Goal: Book appointment/travel/reservation

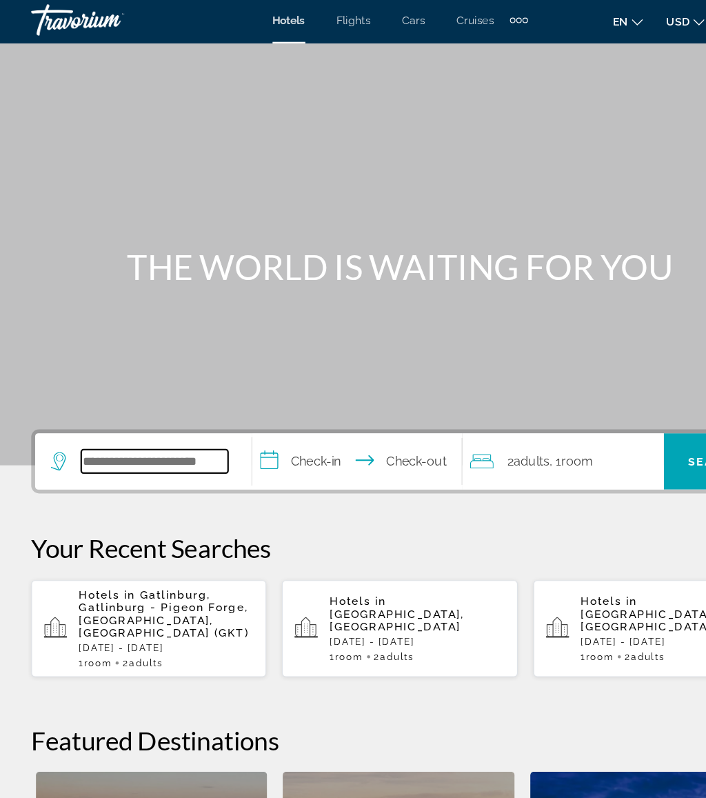
click at [137, 411] on input "Search widget" at bounding box center [137, 410] width 130 height 21
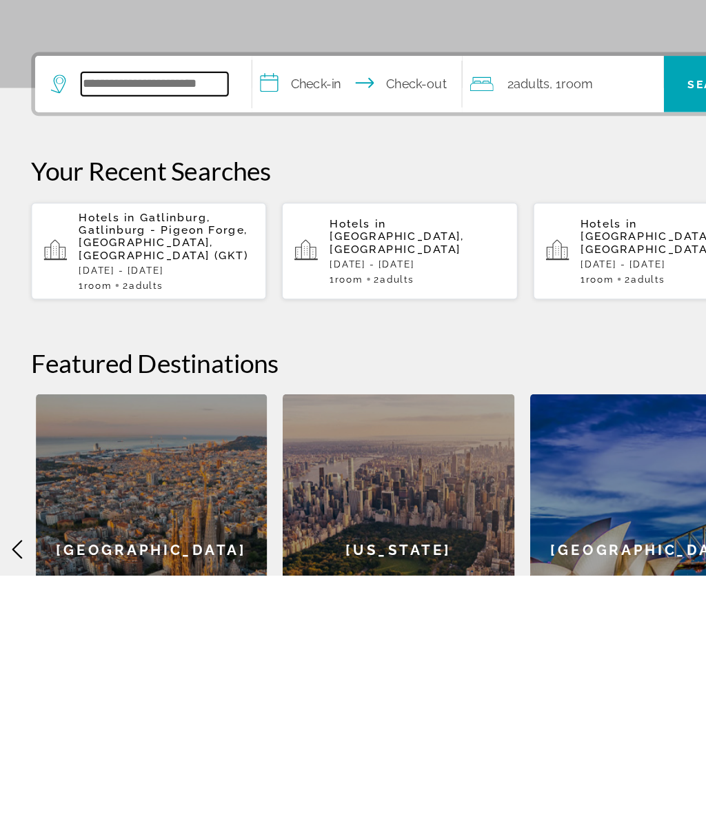
scroll to position [26, 0]
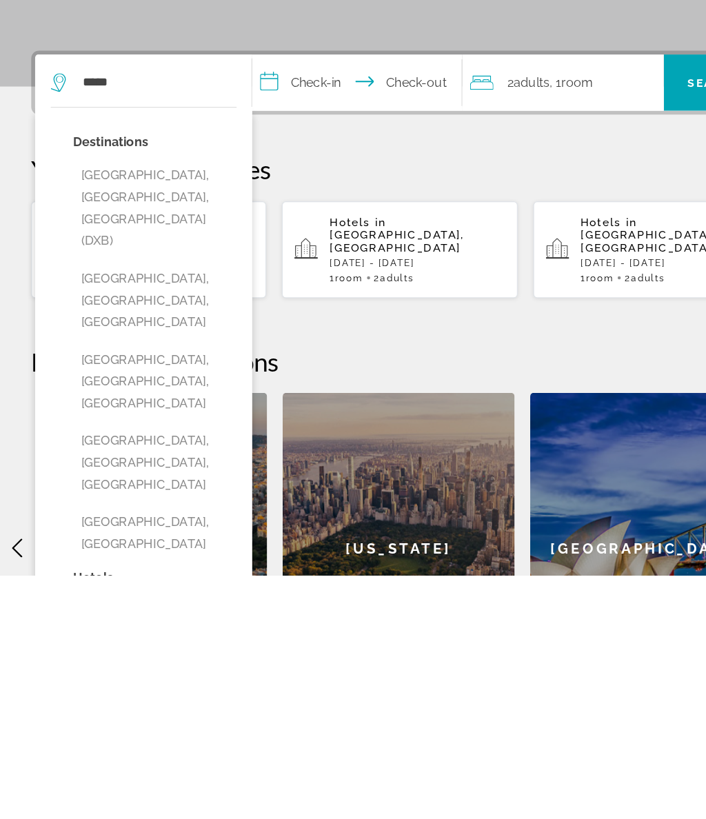
click at [154, 453] on button "Dubai, Dubai Emirate, United Arab Emirates (DXB)" at bounding box center [137, 495] width 144 height 84
type input "**********"
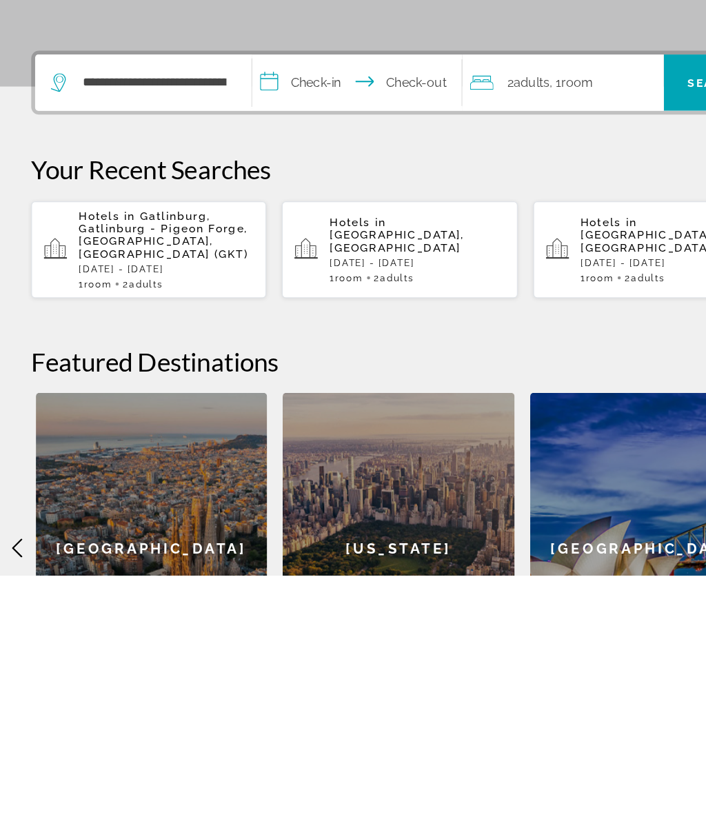
click at [303, 359] on input "**********" at bounding box center [318, 386] width 190 height 54
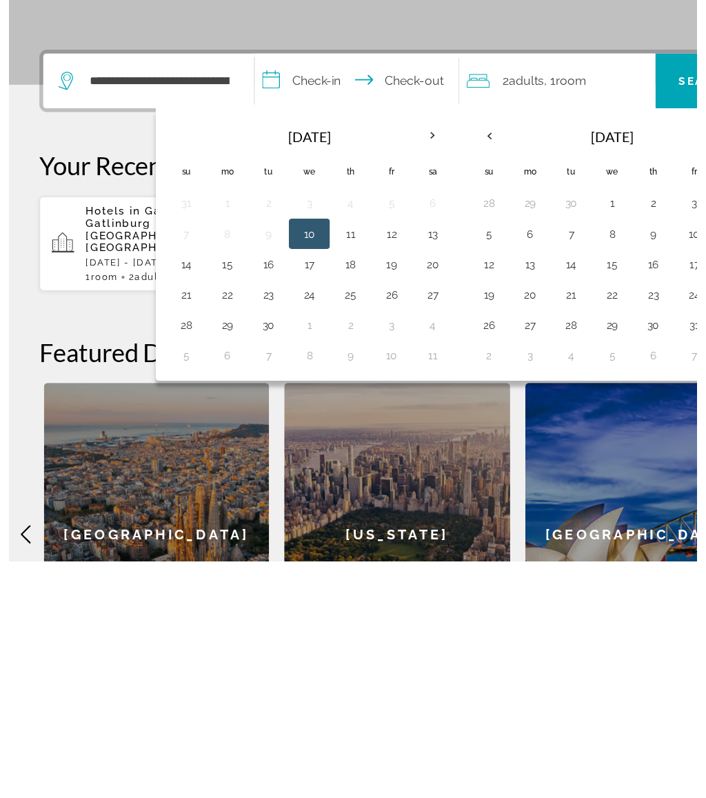
scroll to position [222, 0]
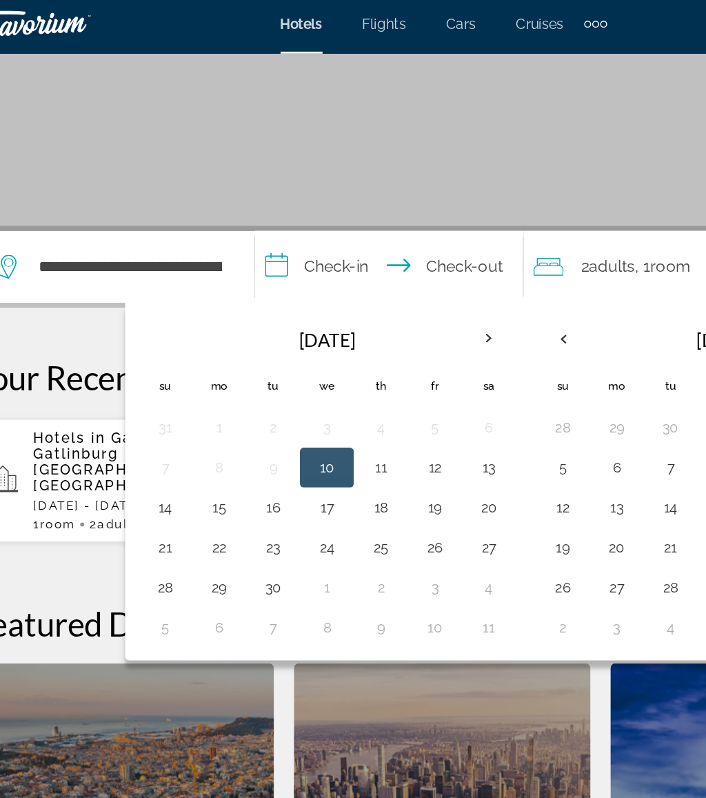
click at [261, 410] on button "1" at bounding box center [272, 409] width 22 height 19
click at [261, 434] on button "8" at bounding box center [272, 436] width 22 height 19
type input "**********"
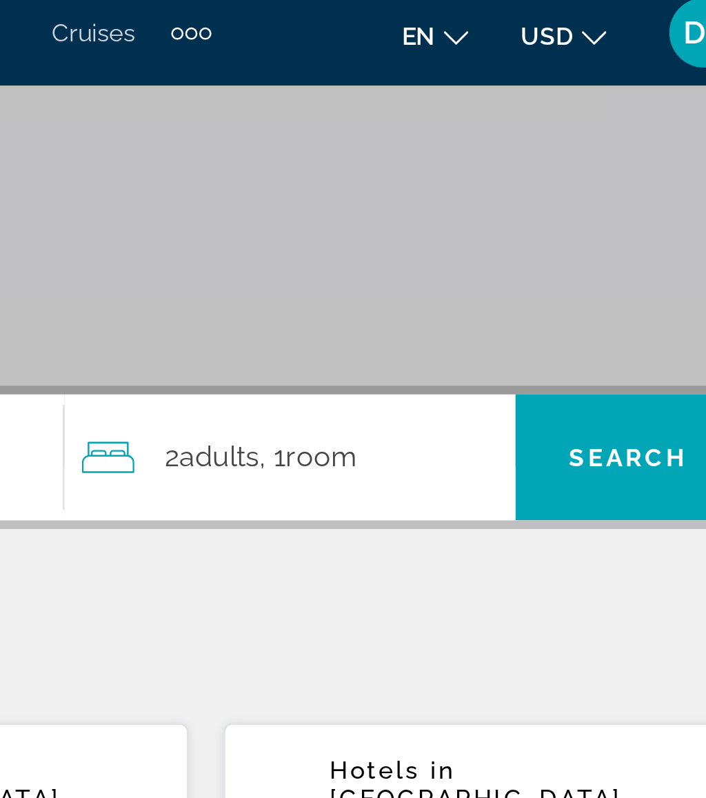
scroll to position [141, 0]
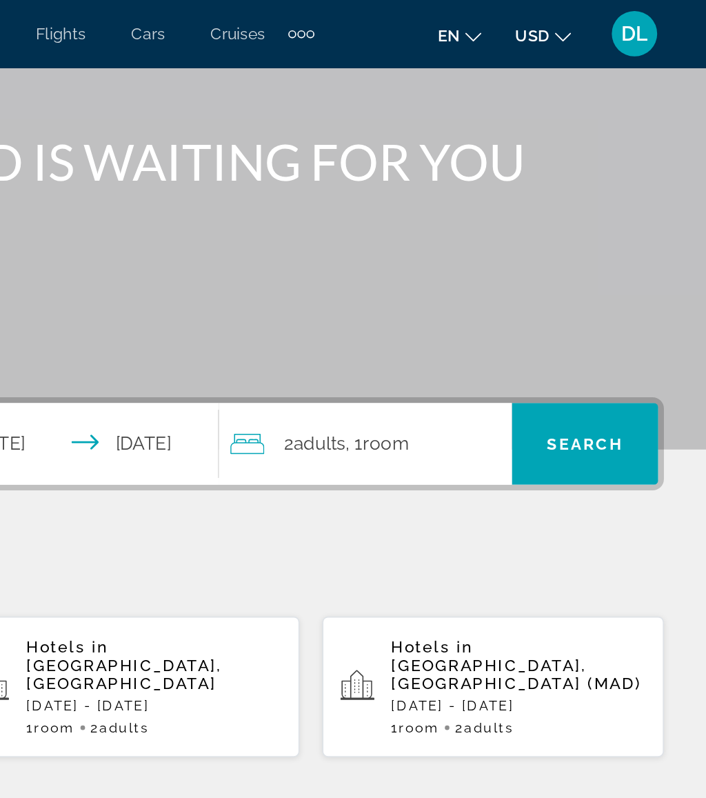
click at [586, 259] on span "Search widget" at bounding box center [630, 269] width 89 height 33
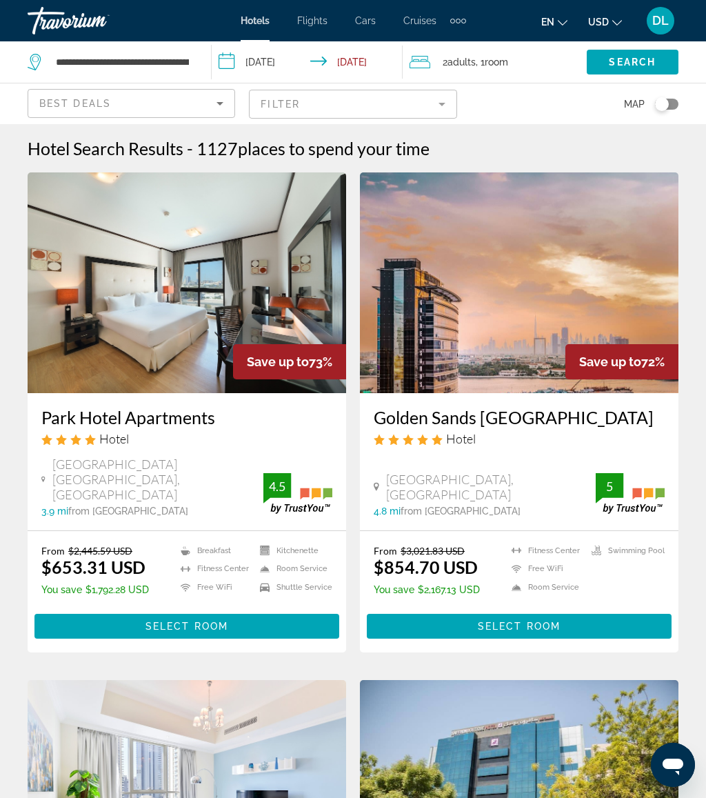
click at [276, 58] on input "**********" at bounding box center [310, 64] width 196 height 46
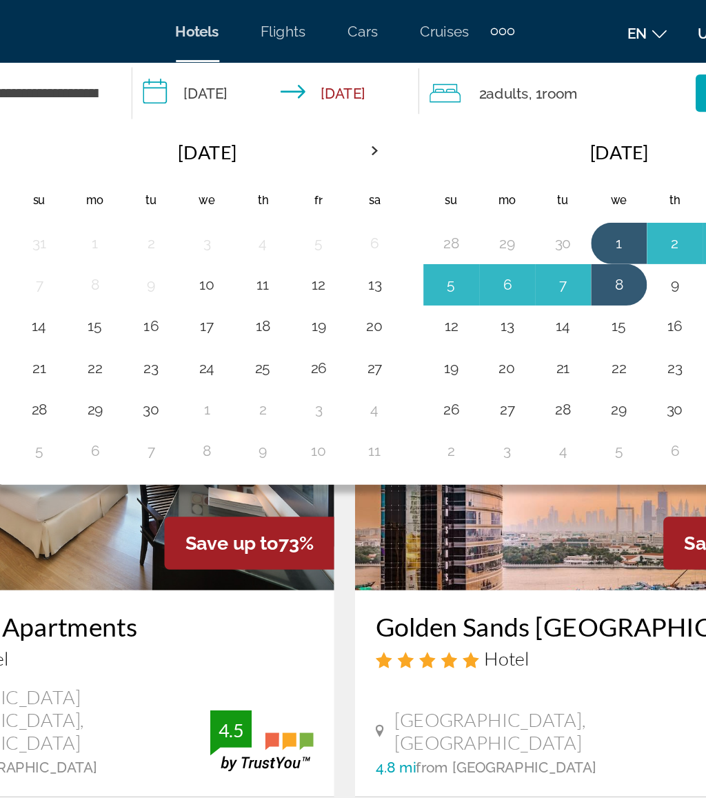
click at [287, 214] on button "18" at bounding box center [298, 217] width 22 height 19
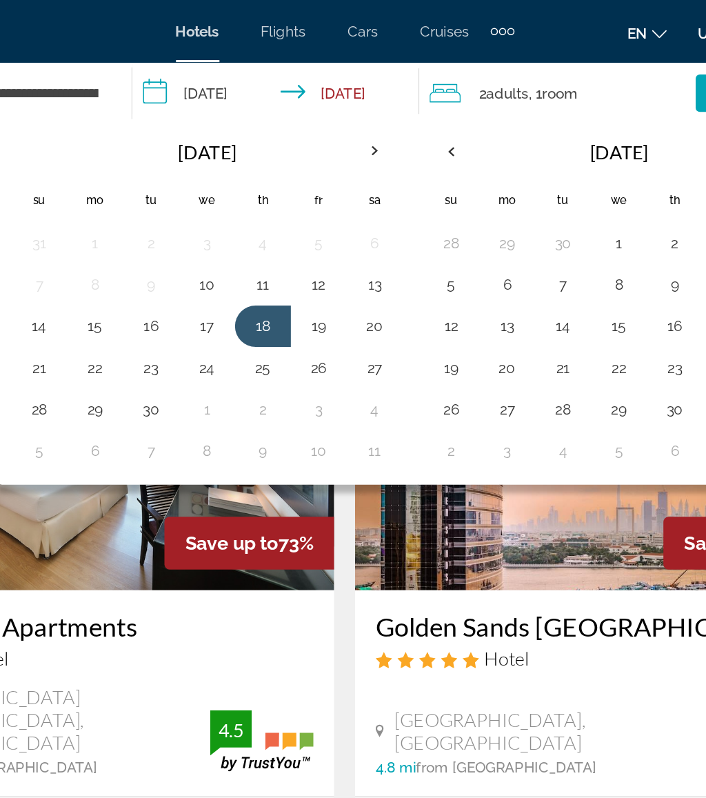
click at [287, 241] on button "25" at bounding box center [298, 244] width 22 height 19
type input "**********"
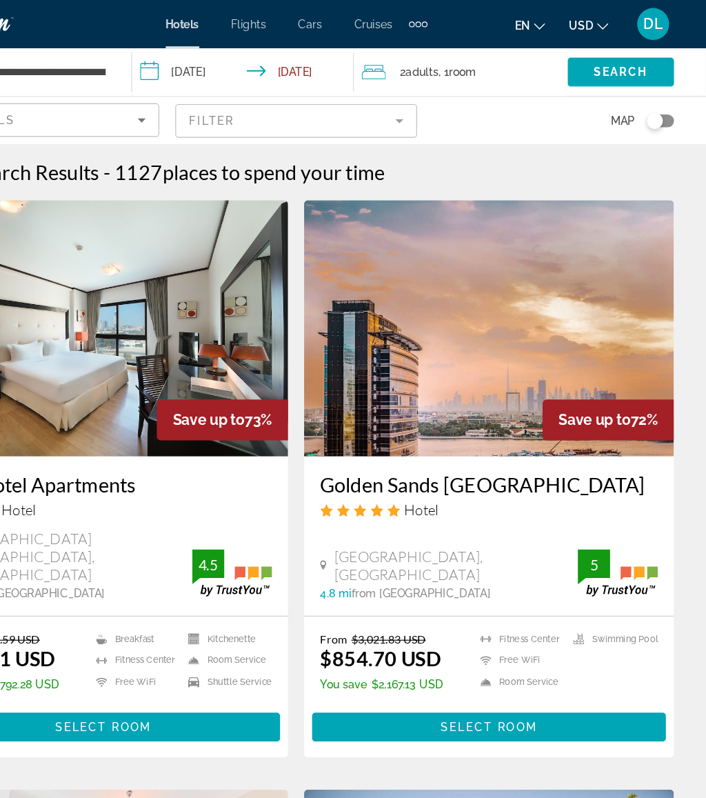
click at [609, 63] on span "Search" at bounding box center [632, 62] width 47 height 11
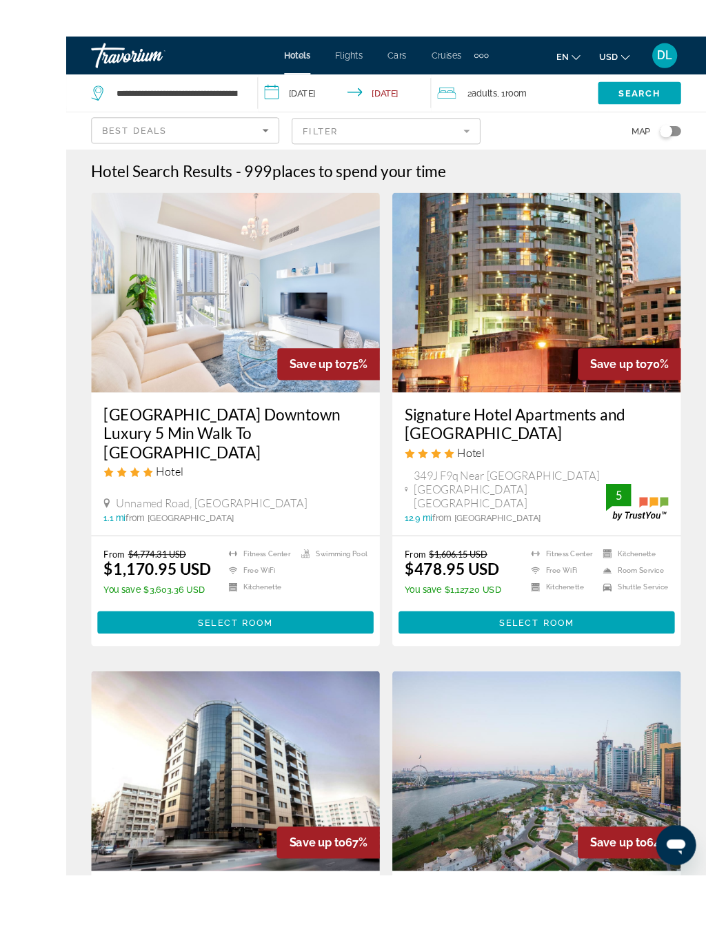
scroll to position [49, 0]
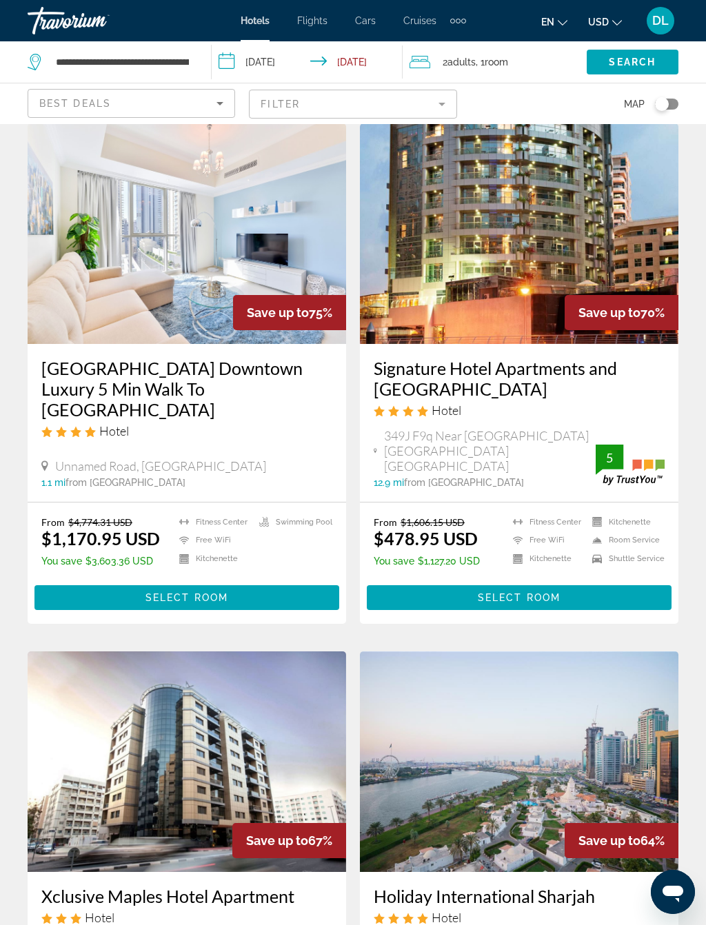
click at [295, 594] on span "Main content" at bounding box center [186, 597] width 305 height 33
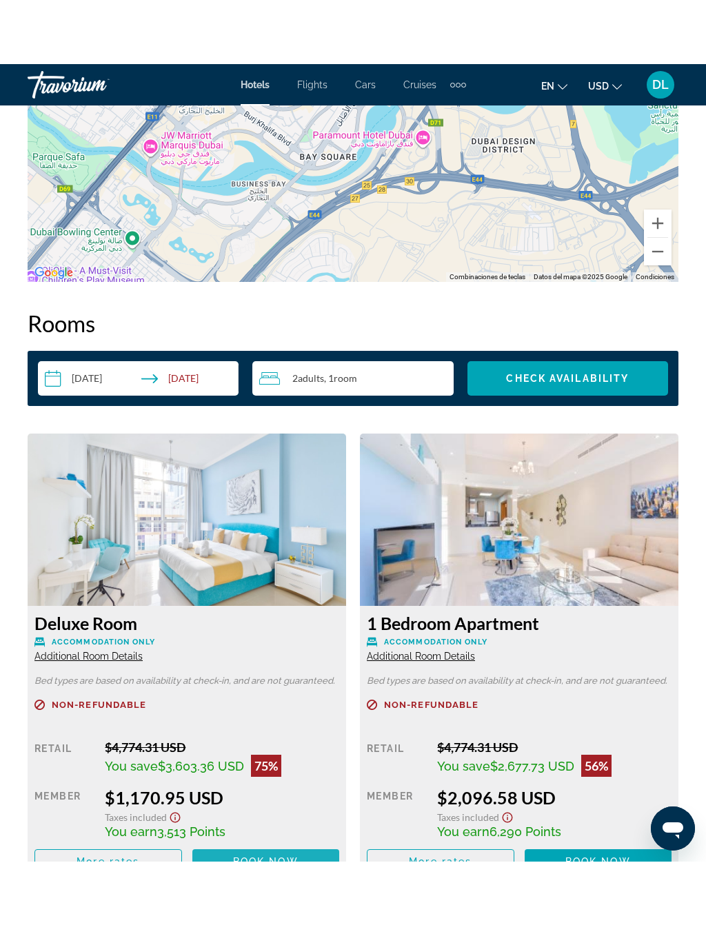
scroll to position [2006, 0]
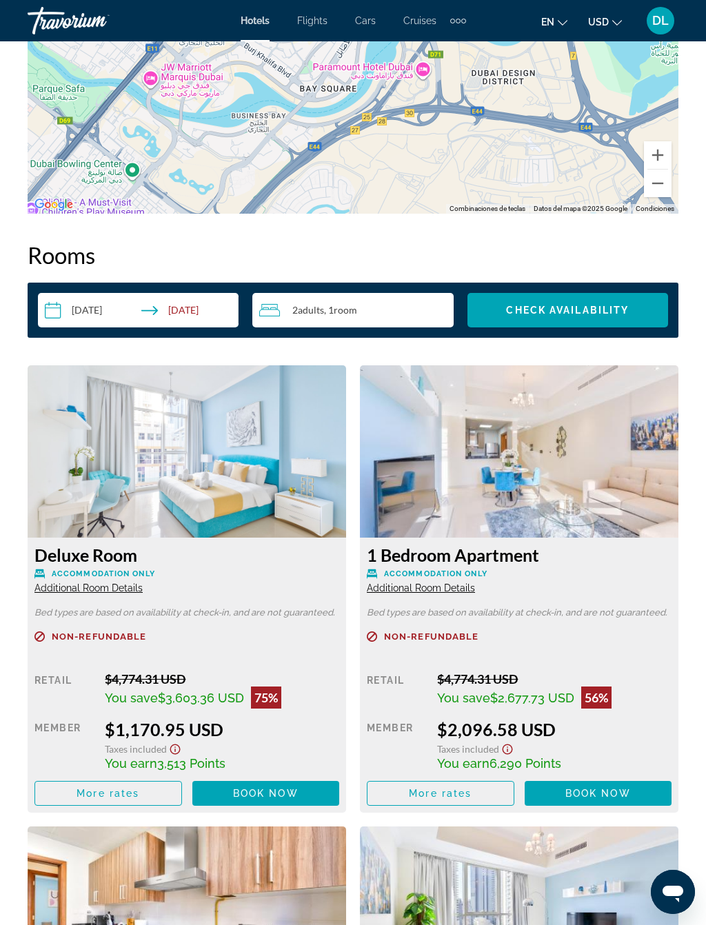
click at [272, 781] on span "Main content" at bounding box center [266, 793] width 148 height 33
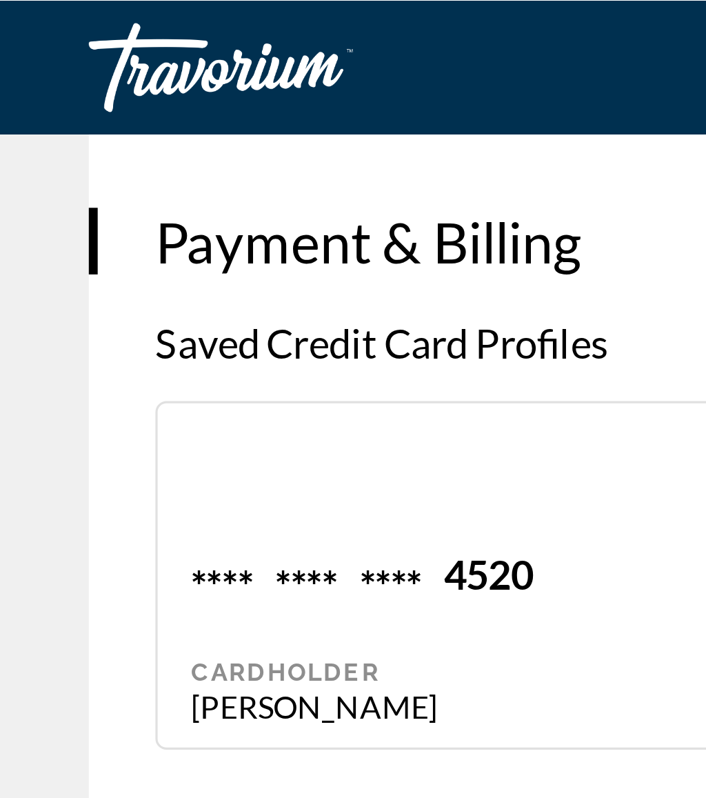
scroll to position [1449, 0]
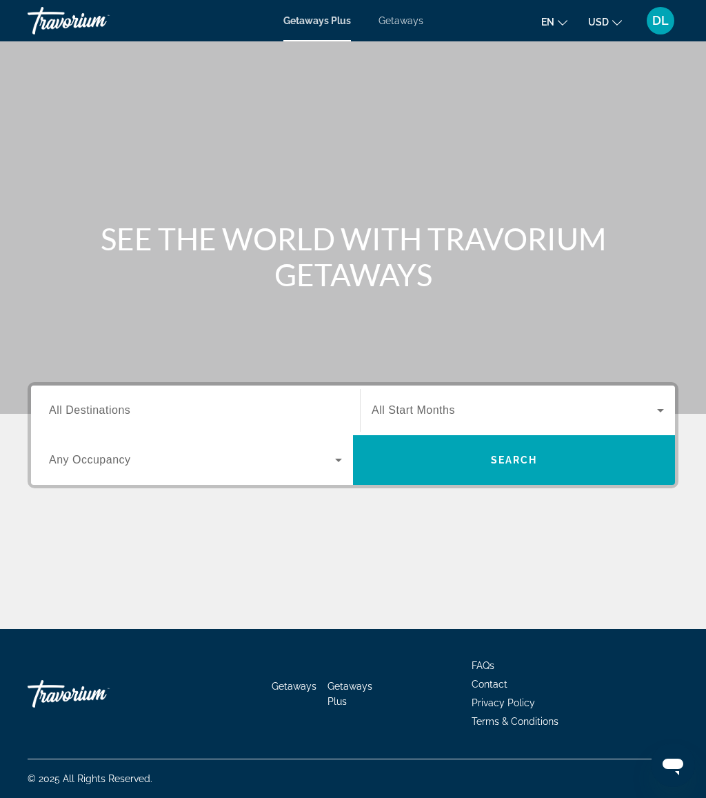
click at [391, 21] on span "Getaways" at bounding box center [401, 20] width 45 height 11
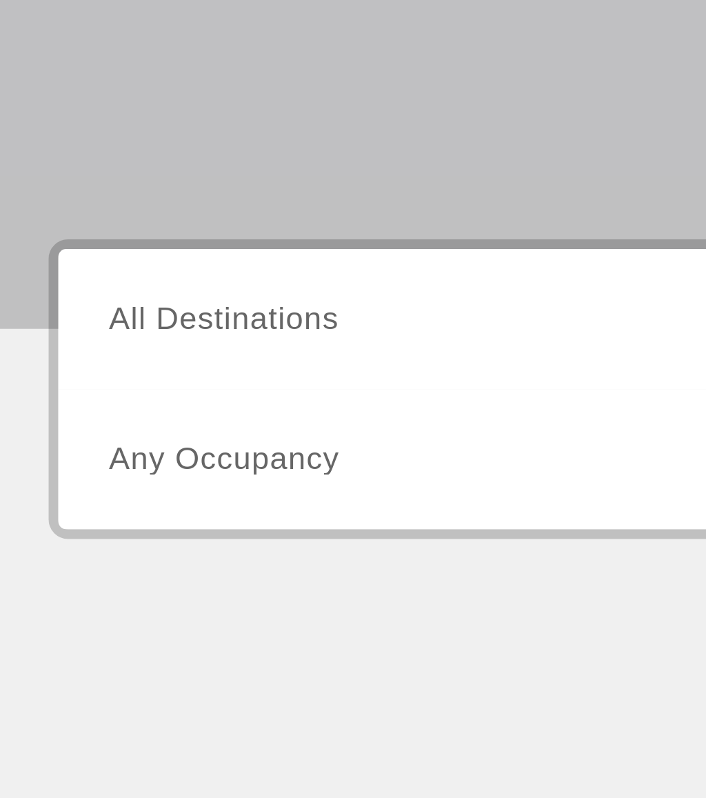
click at [88, 404] on span "All Destinations" at bounding box center [89, 410] width 81 height 12
click at [88, 403] on input "Destination All Destinations" at bounding box center [195, 411] width 293 height 17
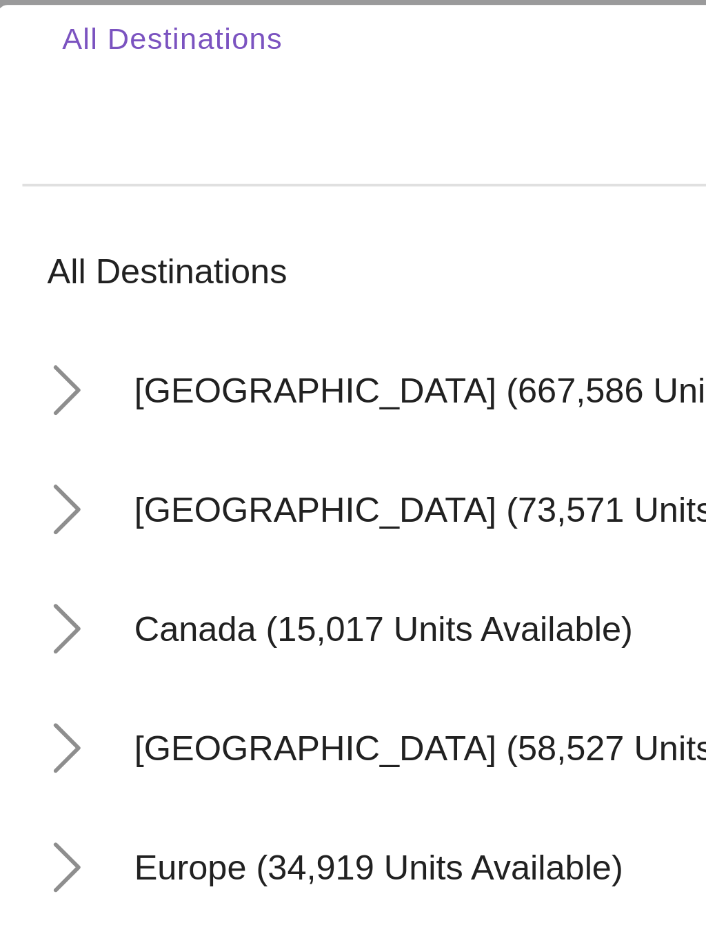
click at [46, 485] on icon "Toggle United States (667,586 units available)" at bounding box center [50, 492] width 8 height 14
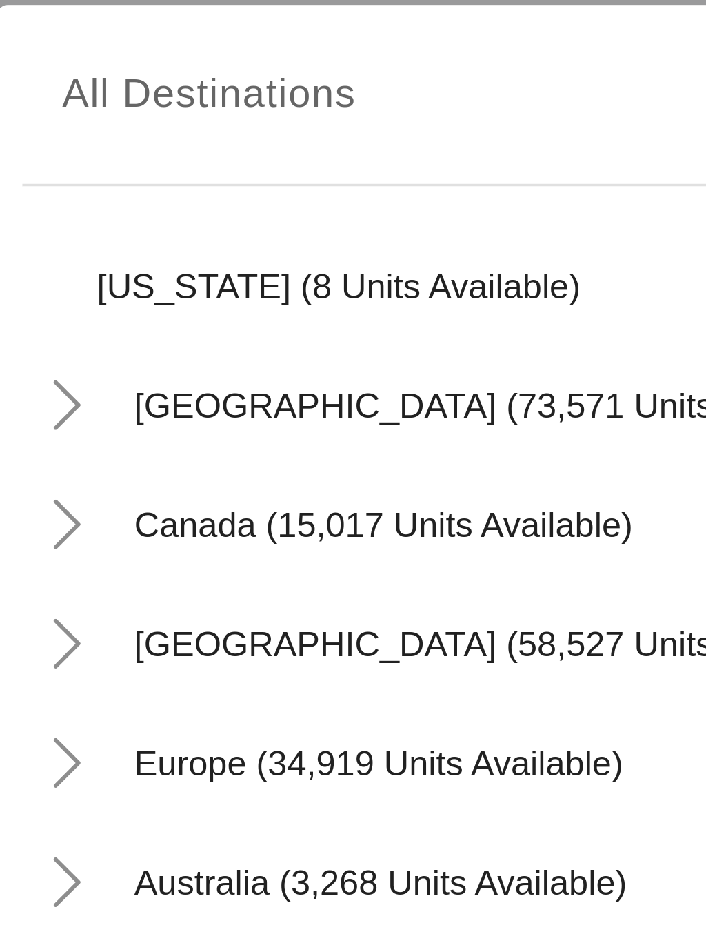
scroll to position [1520, 0]
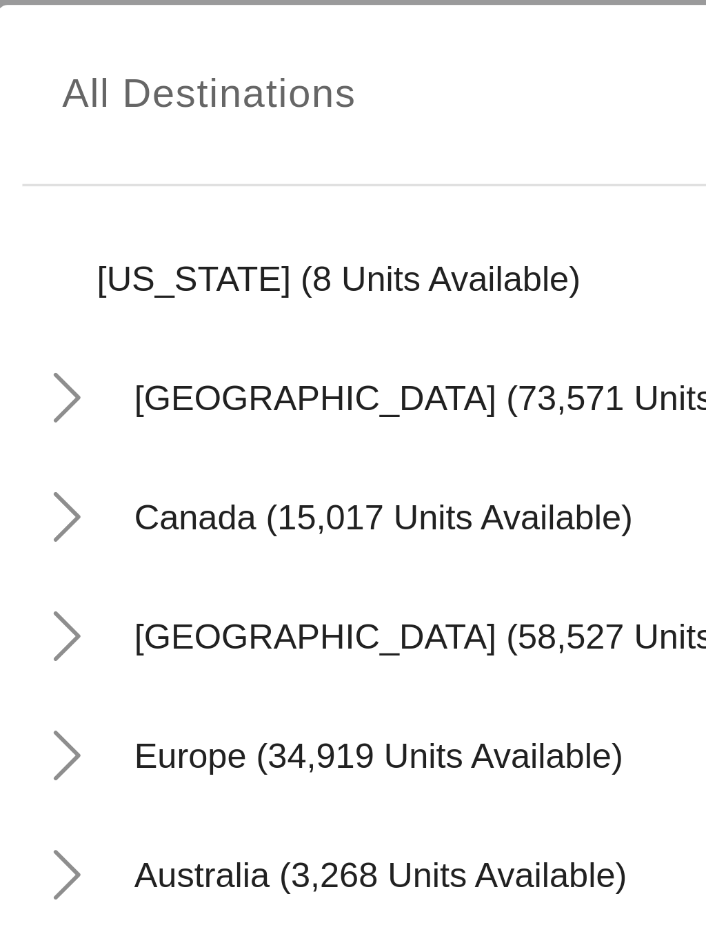
click at [43, 487] on icon "Toggle Mexico (73,571 units available)" at bounding box center [50, 494] width 14 height 14
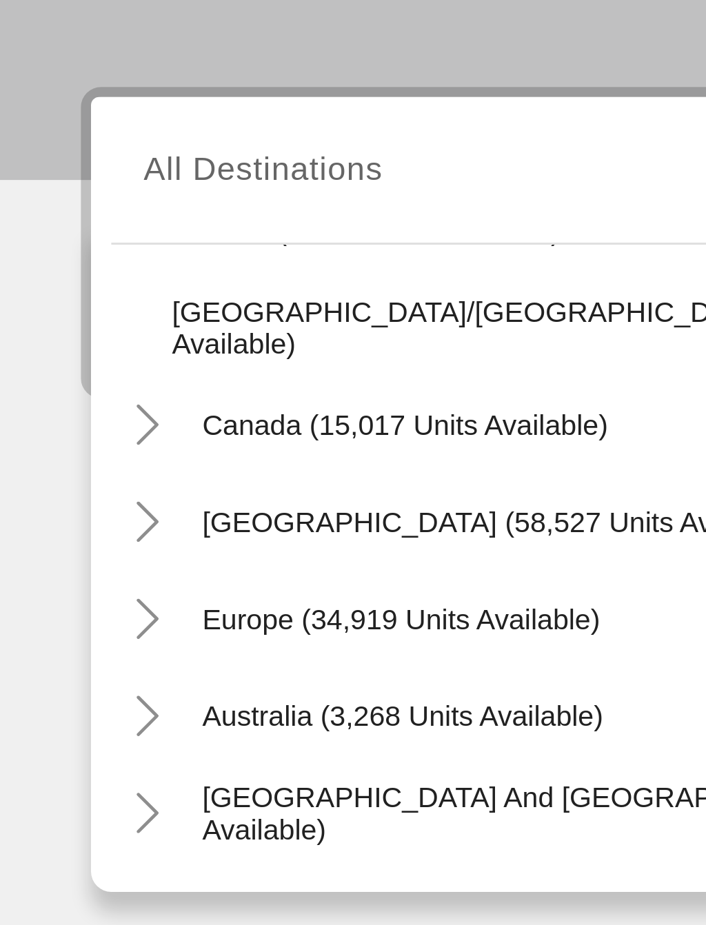
scroll to position [1882, 0]
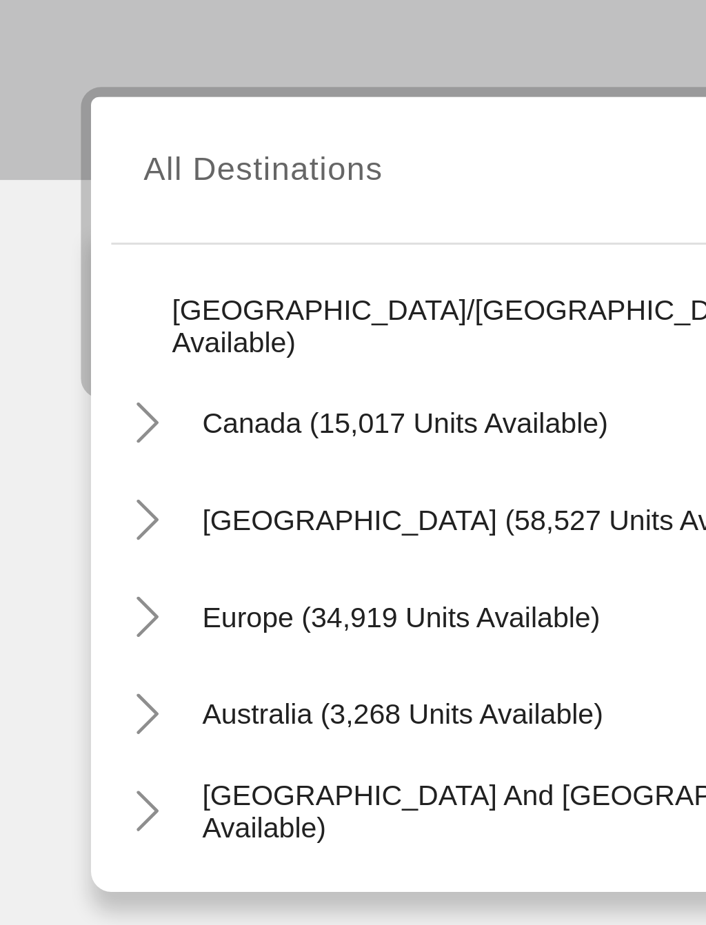
click at [52, 490] on icon "Toggle Canada (15,017 units available)" at bounding box center [50, 497] width 8 height 14
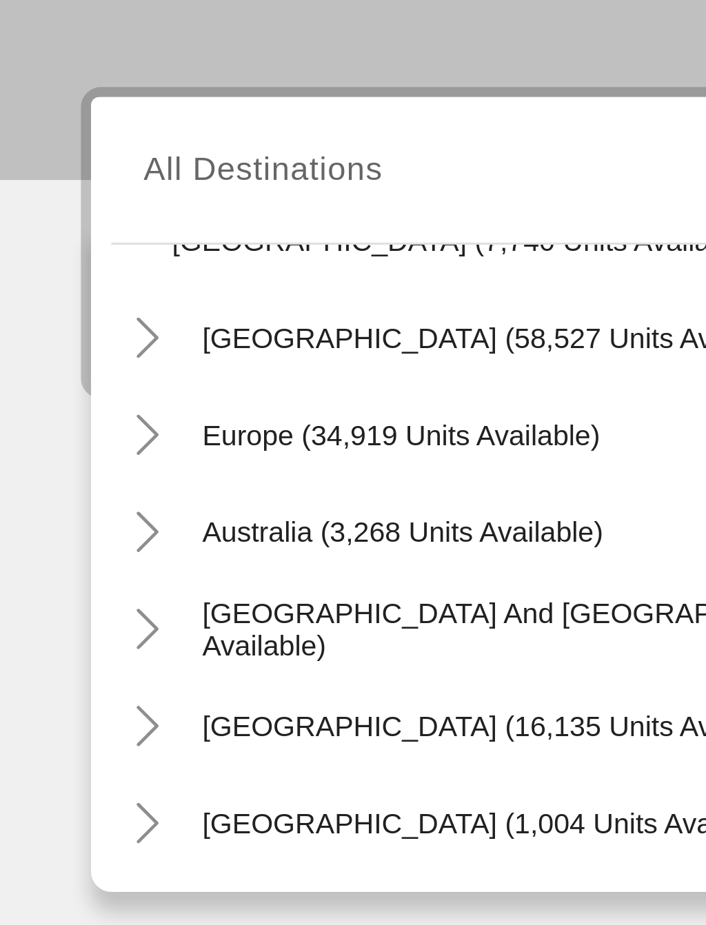
scroll to position [2009, 0]
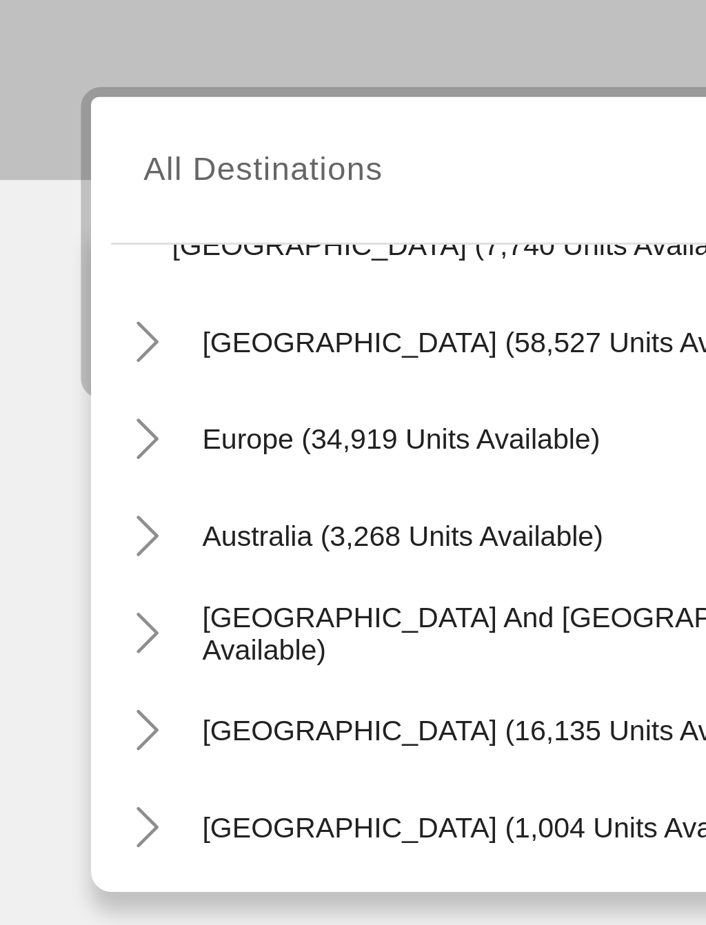
click at [51, 495] on icon "Toggle Europe (34,919 units available)" at bounding box center [50, 502] width 8 height 14
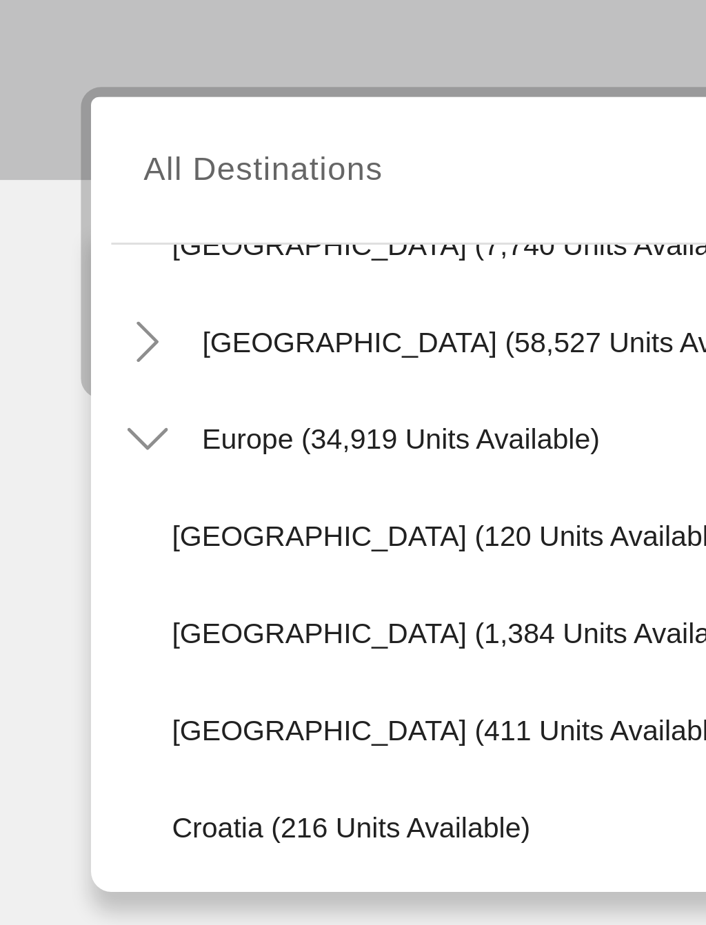
click at [165, 496] on span "Europe (34,919 units available)" at bounding box center [137, 501] width 136 height 11
type input "**********"
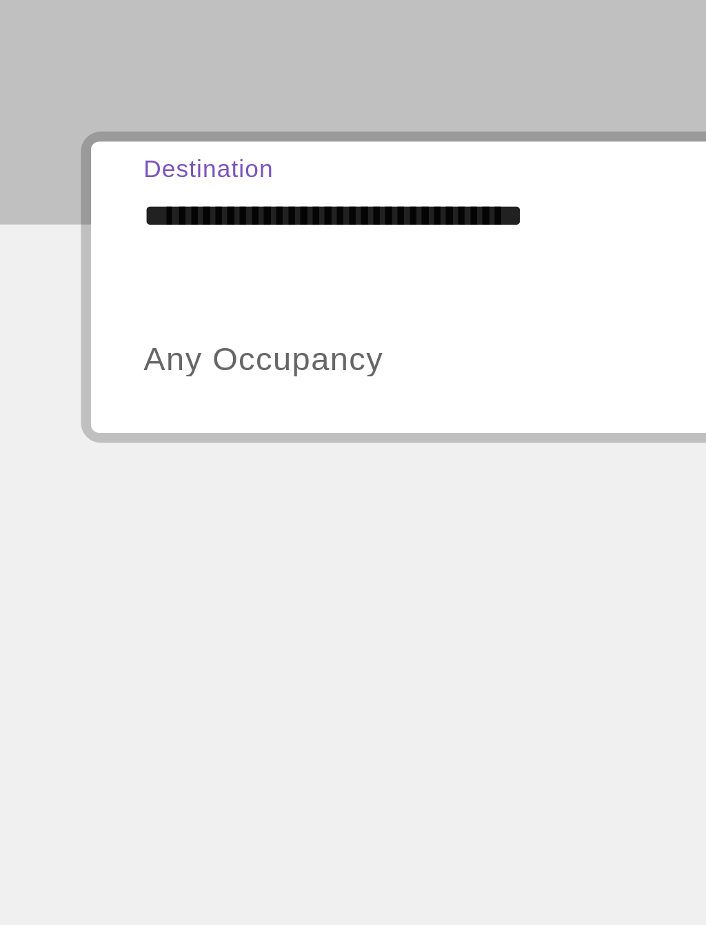
click at [133, 452] on span "Search widget" at bounding box center [192, 460] width 286 height 17
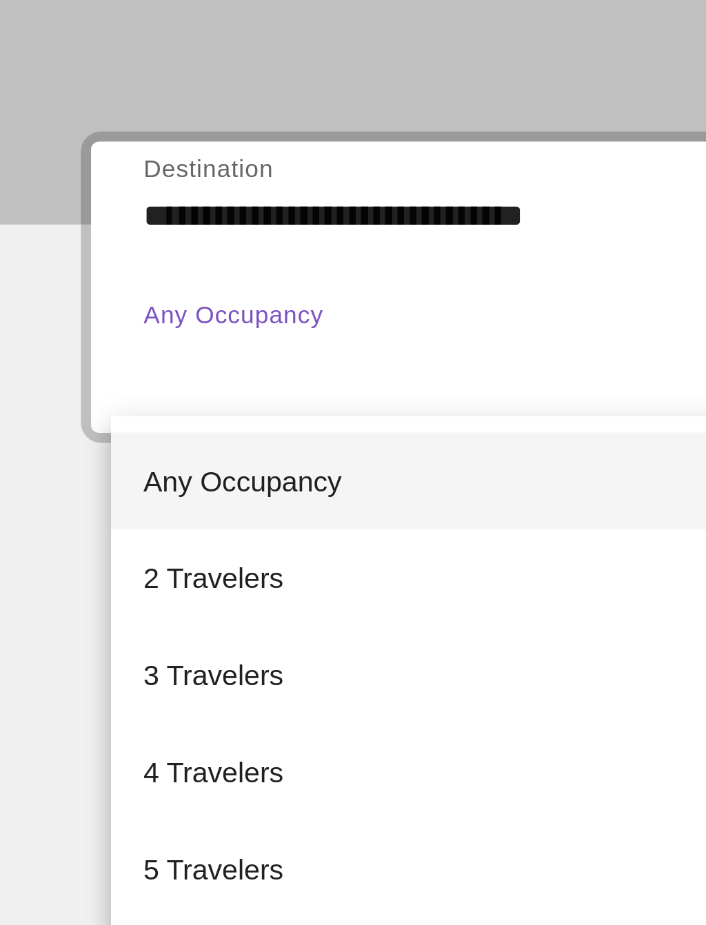
click at [102, 584] on mat-option "4 Travelers" at bounding box center [195, 600] width 315 height 33
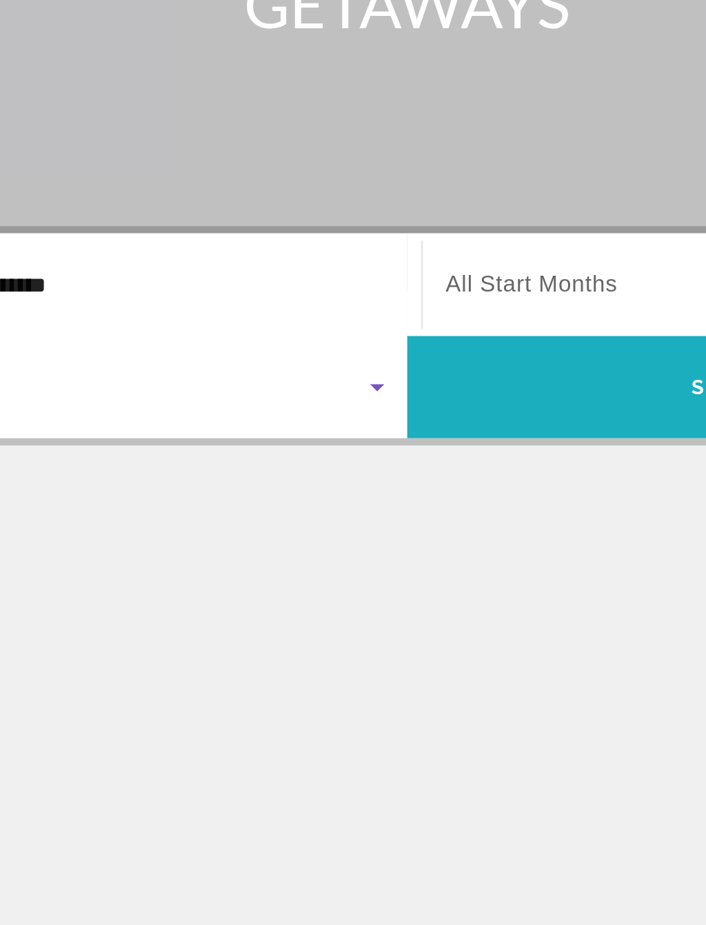
click at [353, 443] on span "Search widget" at bounding box center [514, 459] width 322 height 33
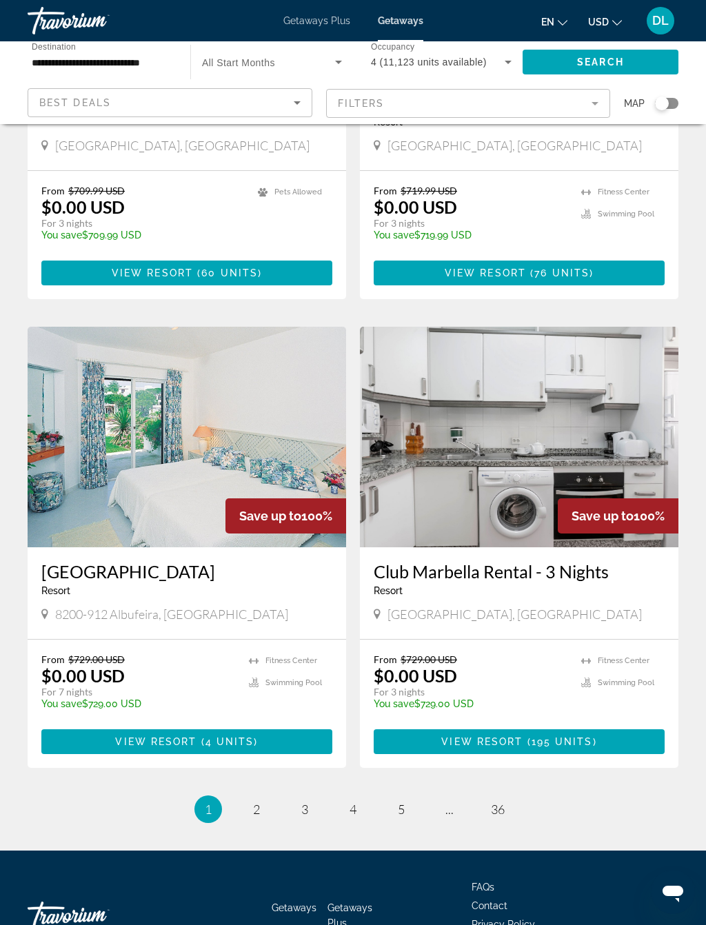
scroll to position [2306, 0]
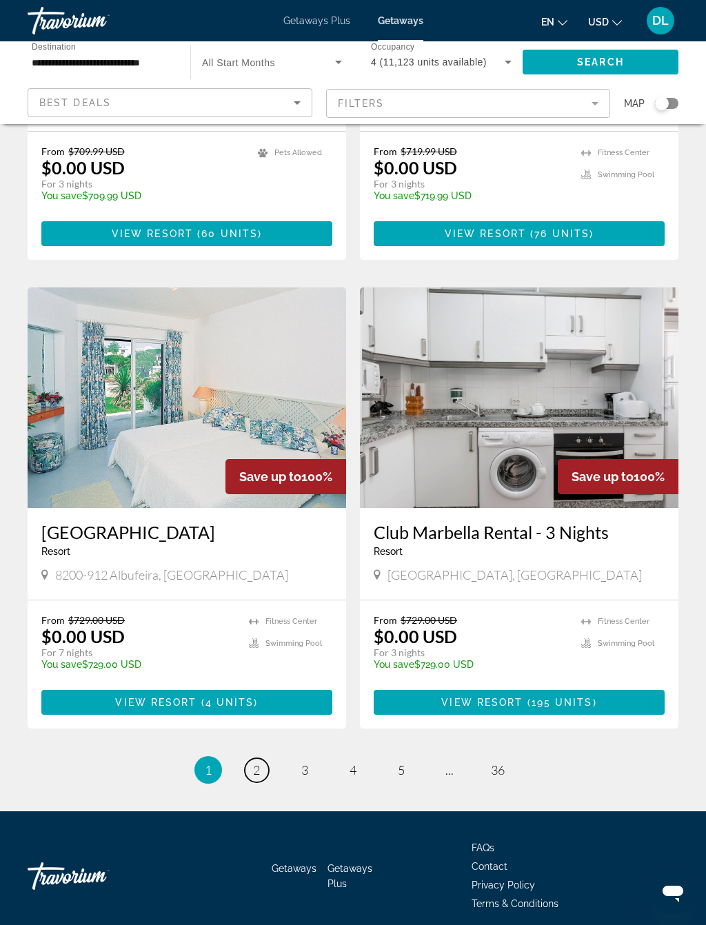
click at [260, 758] on link "page 2" at bounding box center [257, 770] width 24 height 24
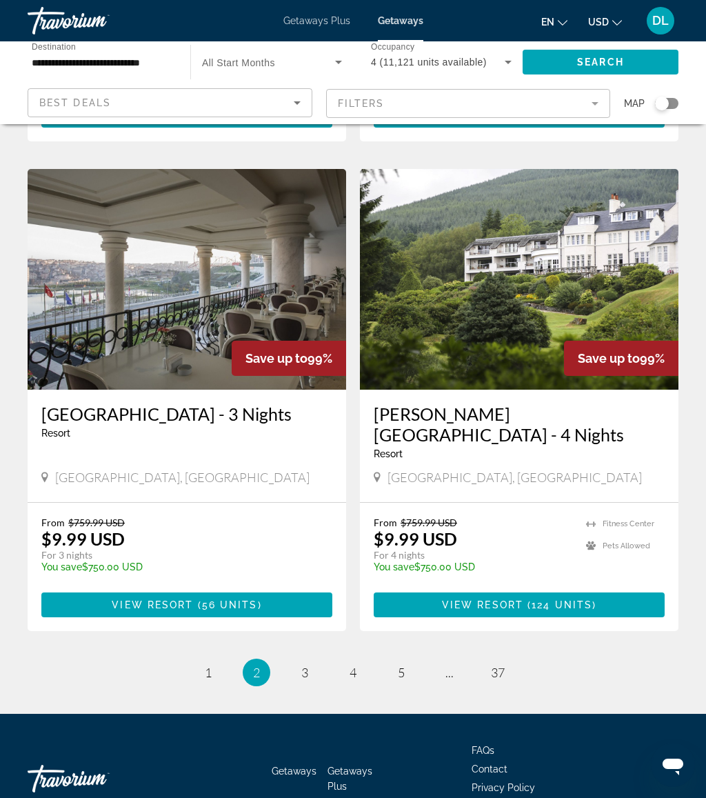
scroll to position [2454, 0]
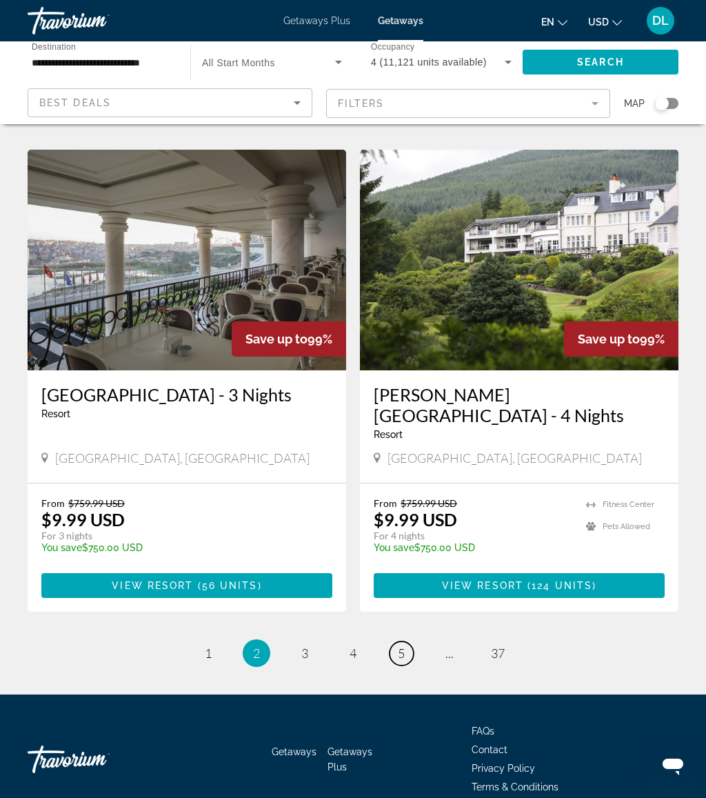
click at [404, 645] on span "5" at bounding box center [401, 652] width 7 height 15
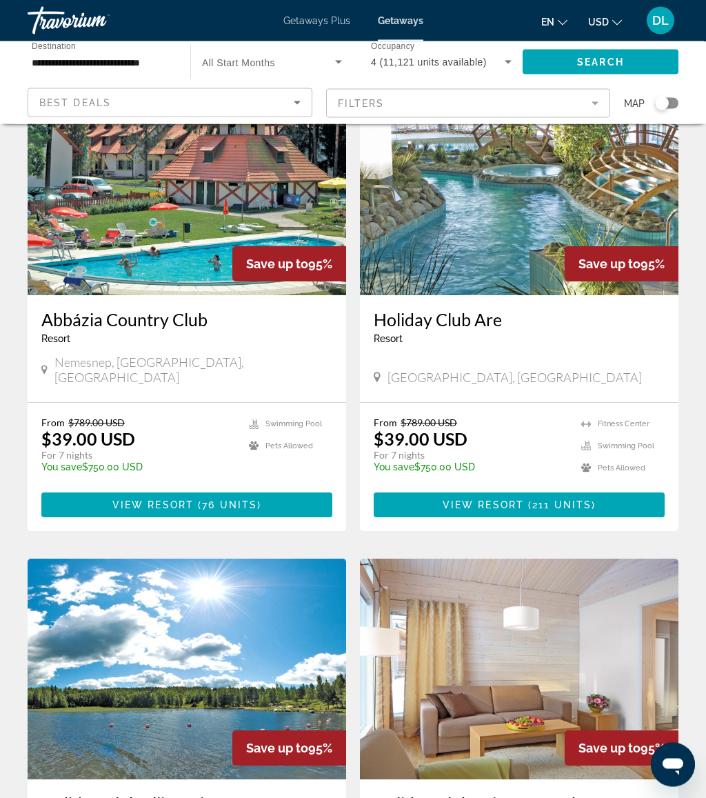
click at [592, 489] on span "Main content" at bounding box center [519, 505] width 291 height 33
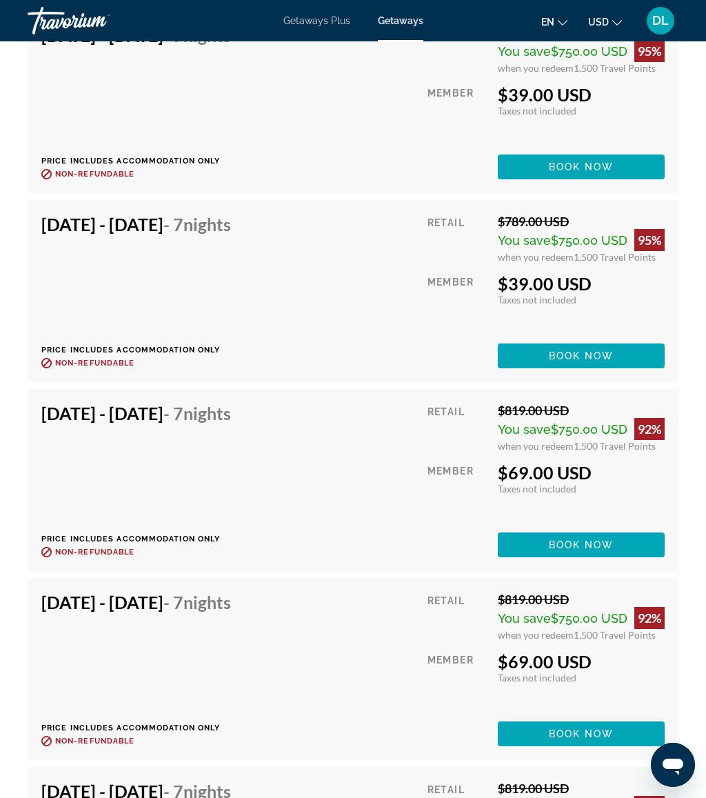
scroll to position [3098, 0]
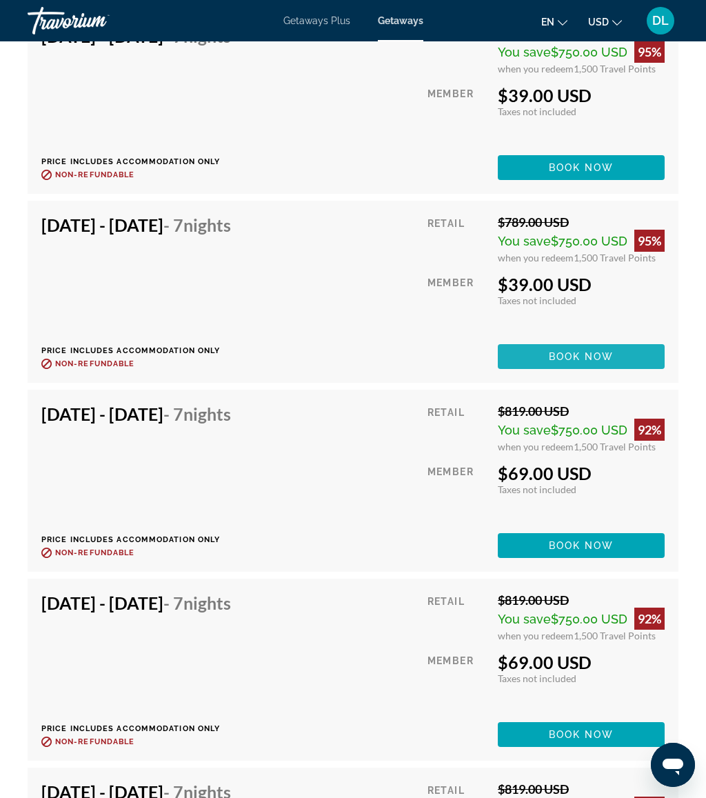
click at [609, 351] on span "Book now" at bounding box center [581, 356] width 65 height 11
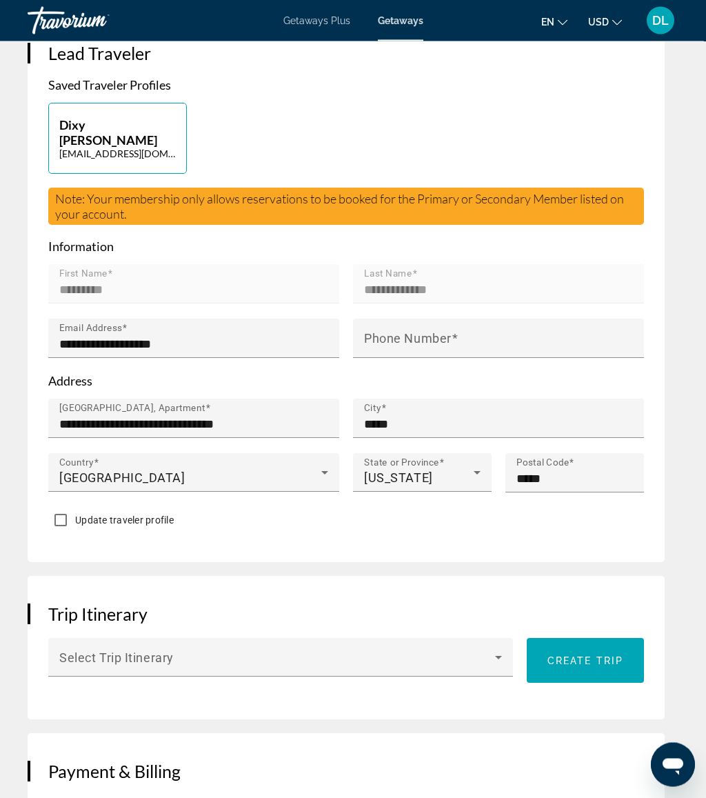
scroll to position [421, 0]
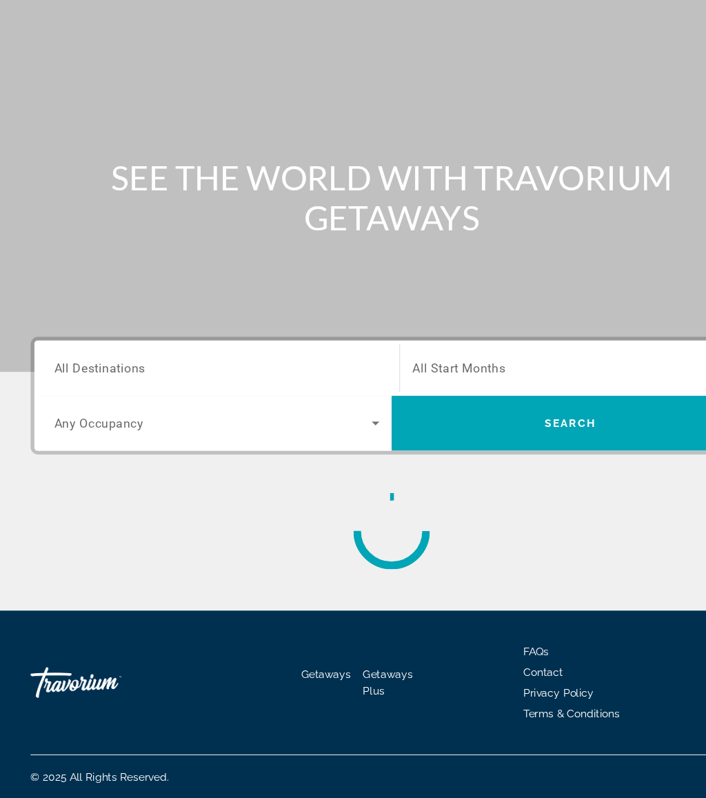
click at [206, 403] on input "Destination All Destinations" at bounding box center [195, 411] width 293 height 17
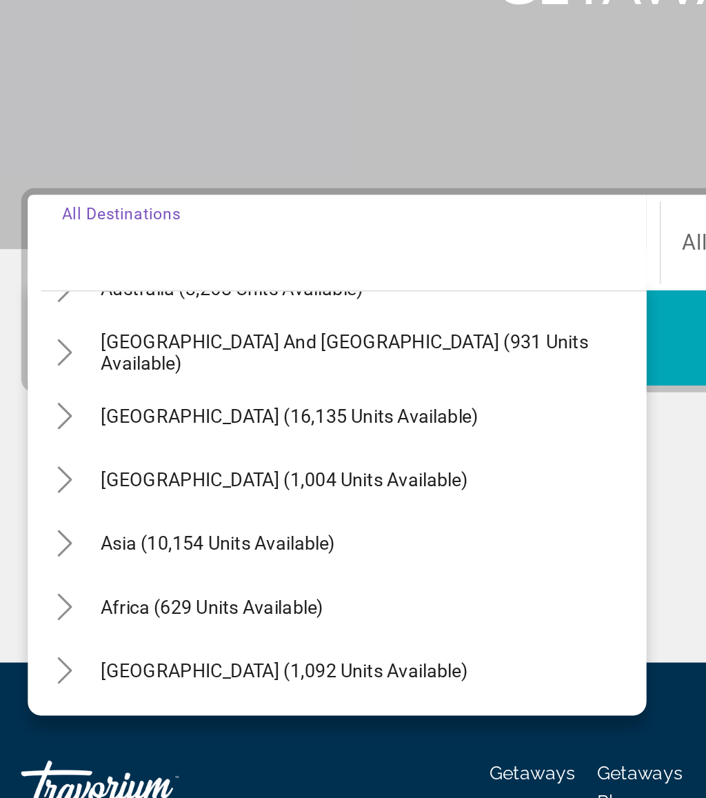
scroll to position [223, 0]
click at [43, 560] on icon "Toggle Asia (10,154 units available)" at bounding box center [50, 567] width 14 height 14
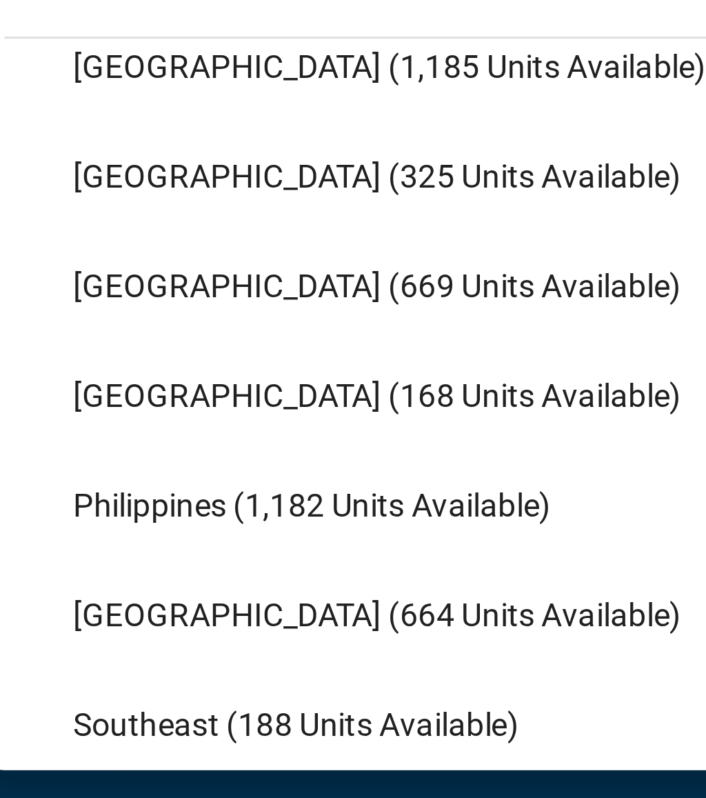
scroll to position [512, 0]
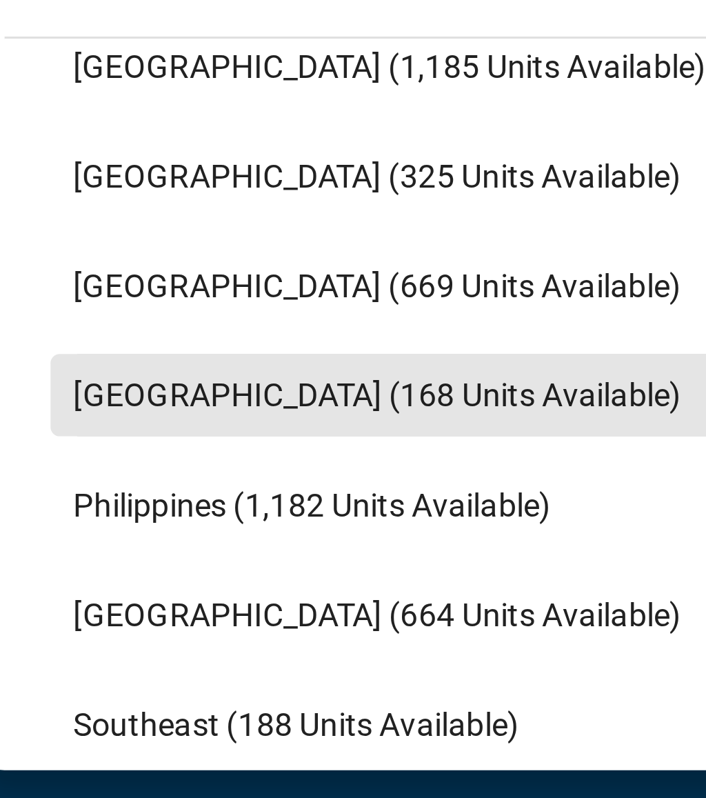
click at [118, 538] on span "[GEOGRAPHIC_DATA] (168 units available)" at bounding box center [150, 543] width 183 height 11
type input "**********"
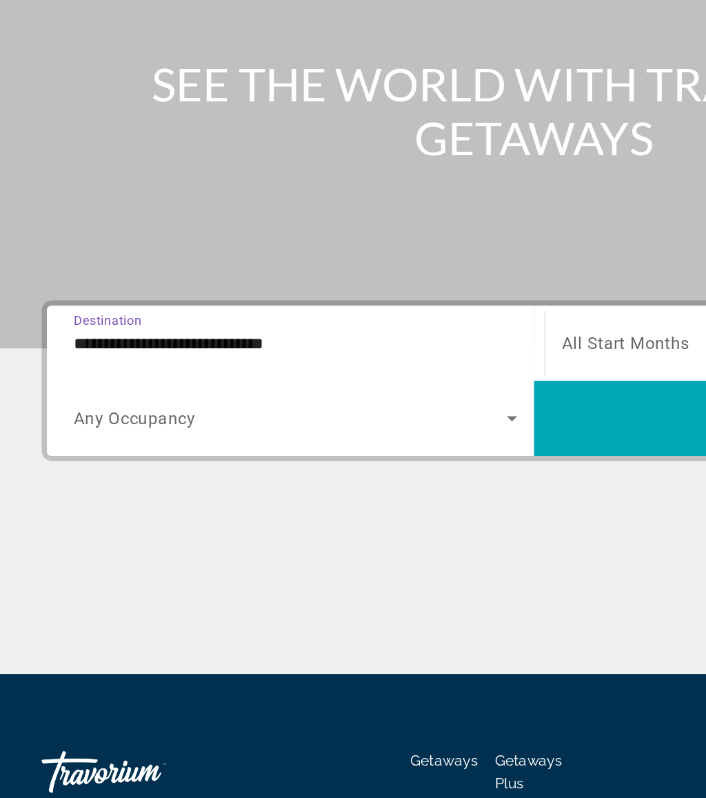
click at [418, 443] on span "Search widget" at bounding box center [514, 459] width 322 height 33
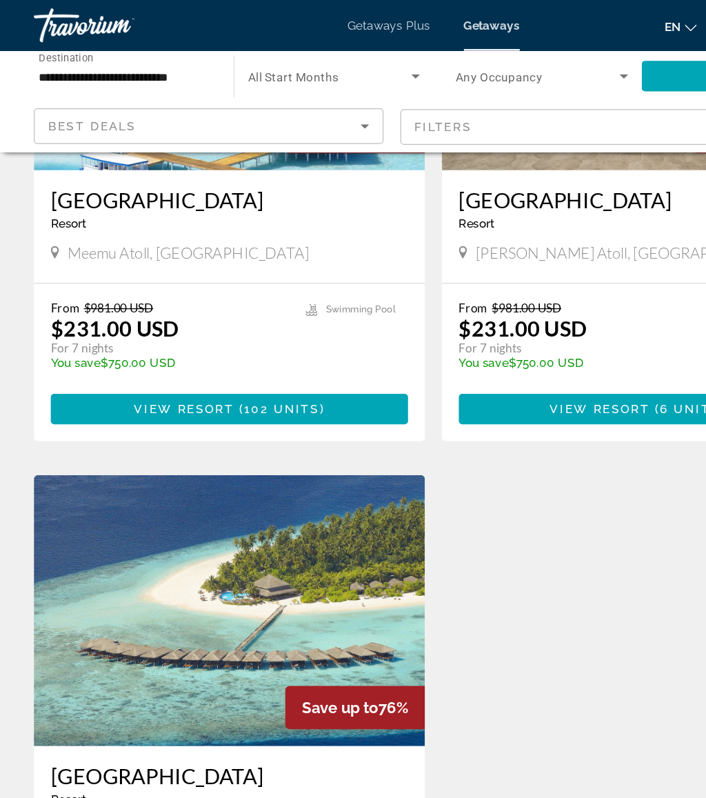
scroll to position [222, 0]
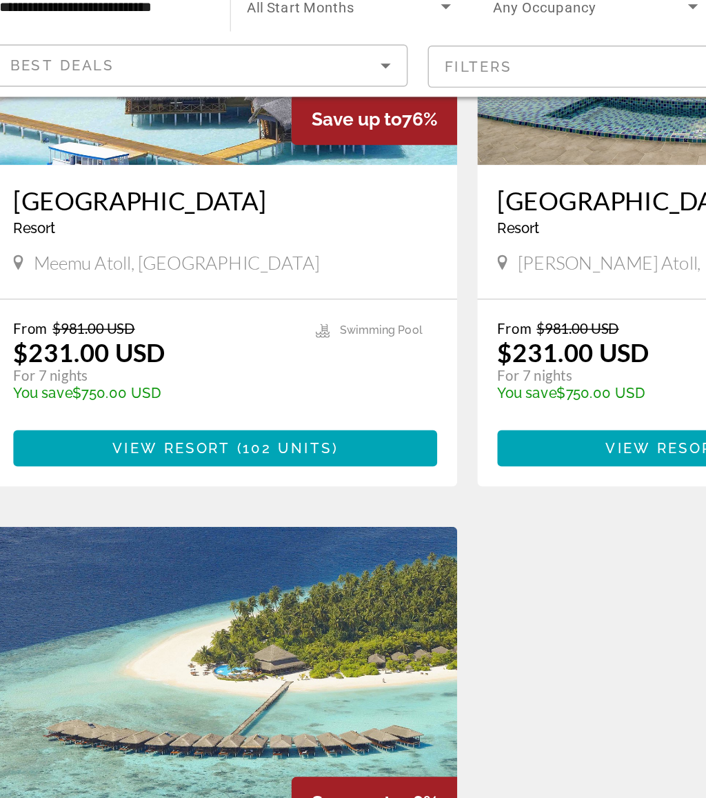
click at [221, 360] on span "102 units" at bounding box center [229, 365] width 61 height 11
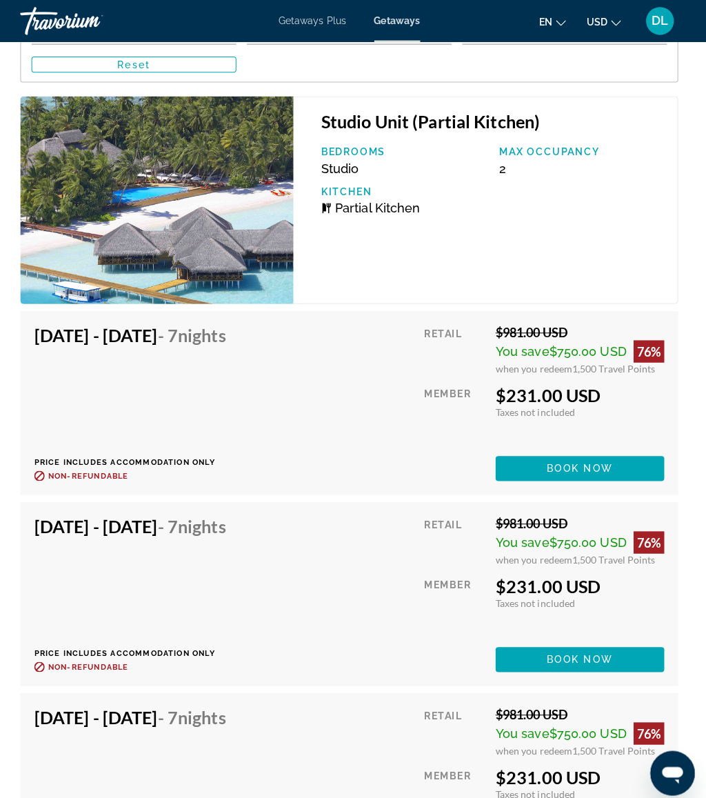
scroll to position [3241, 0]
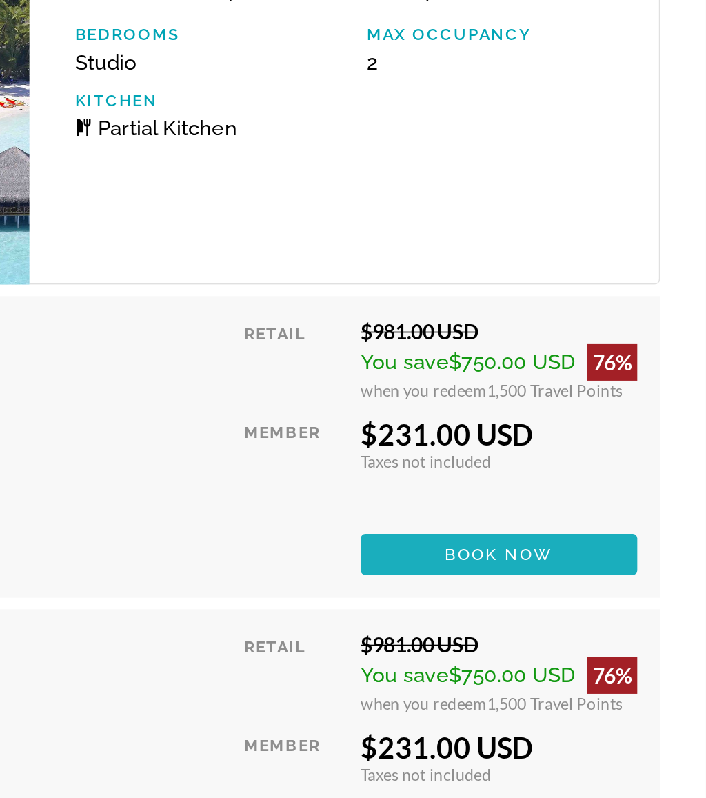
click at [498, 451] on span "Main content" at bounding box center [581, 467] width 167 height 33
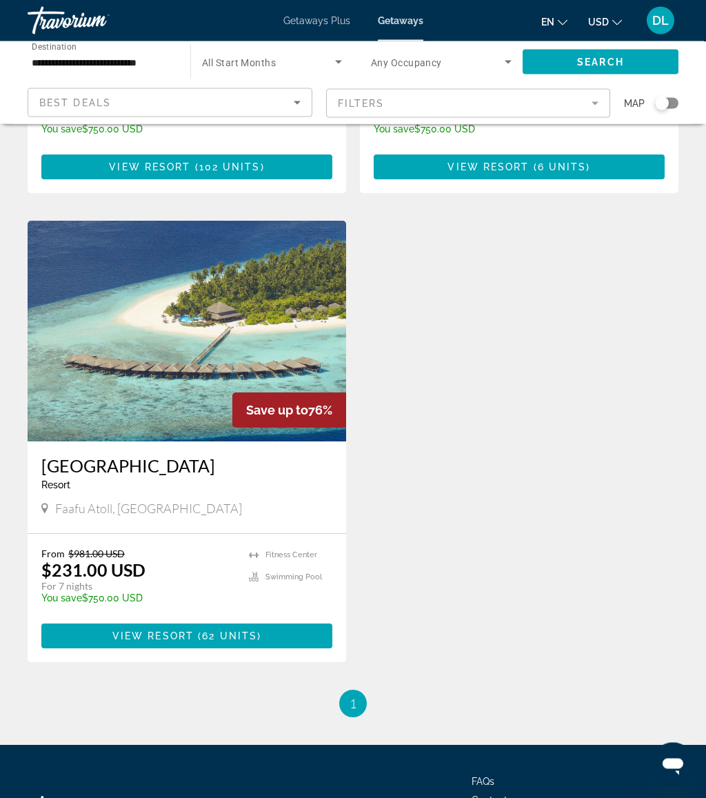
scroll to position [447, 0]
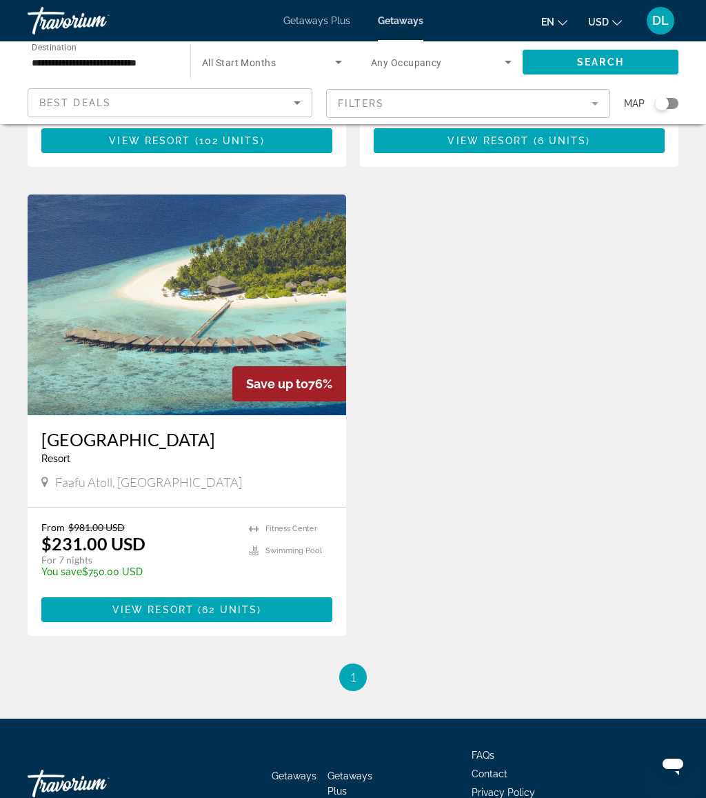
click at [228, 604] on span "62 units" at bounding box center [229, 609] width 55 height 11
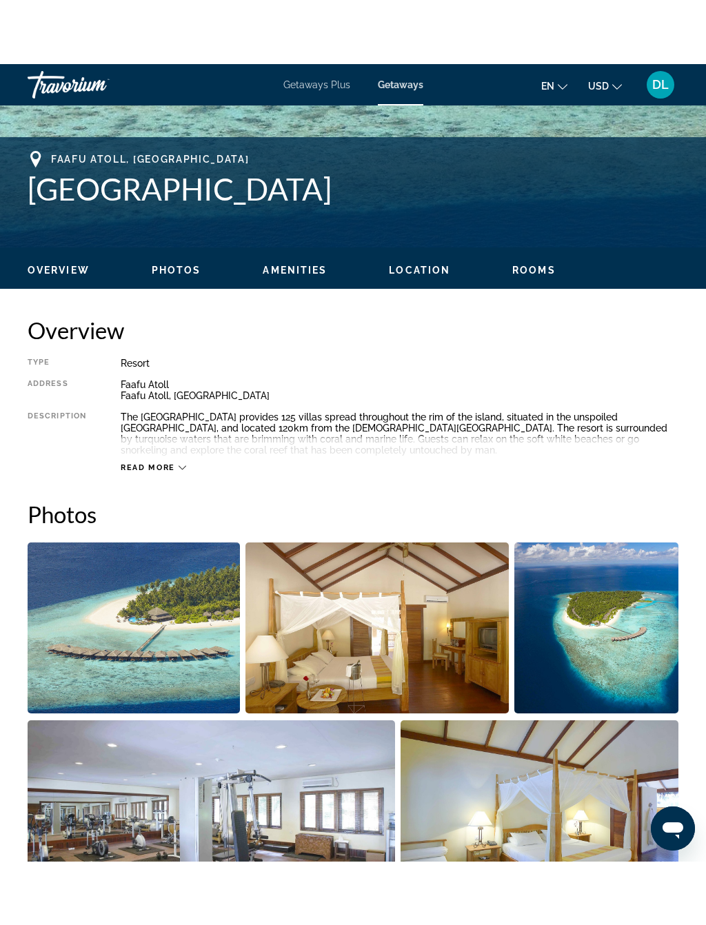
scroll to position [491, 0]
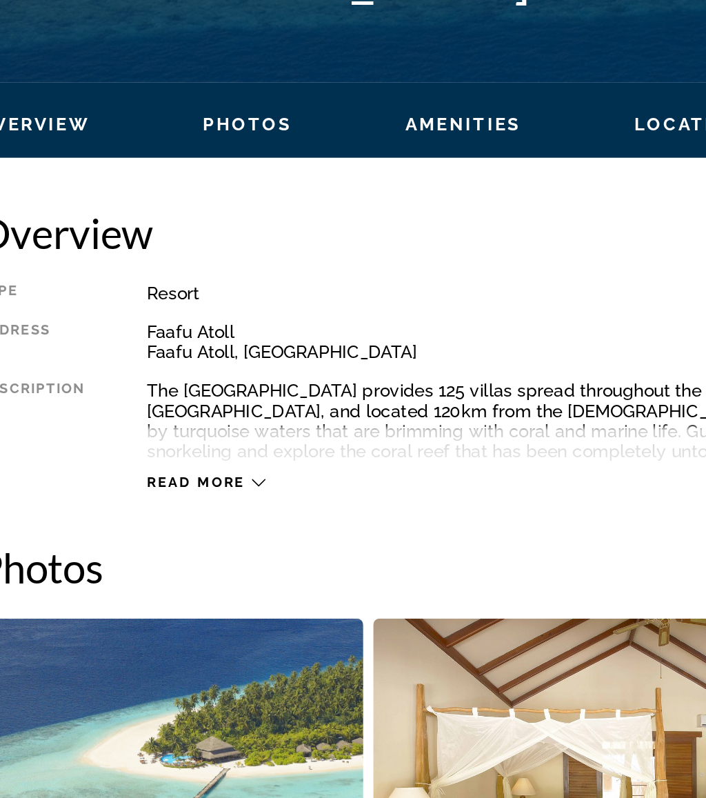
click at [139, 393] on div "Read more" at bounding box center [400, 412] width 558 height 38
click at [179, 422] on icon "Main content" at bounding box center [183, 426] width 8 height 8
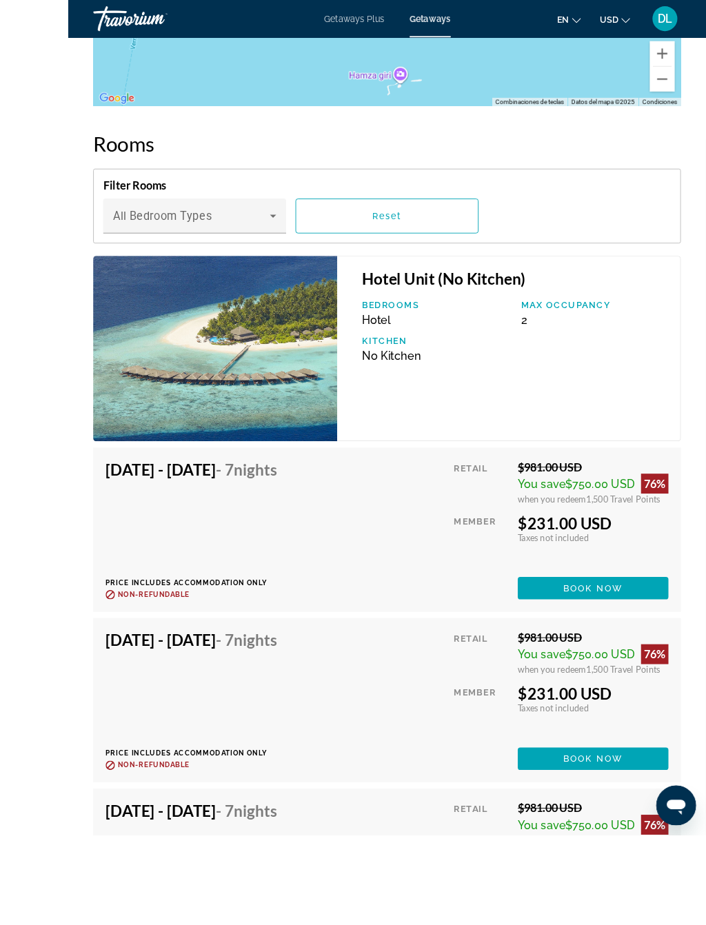
scroll to position [3033, 0]
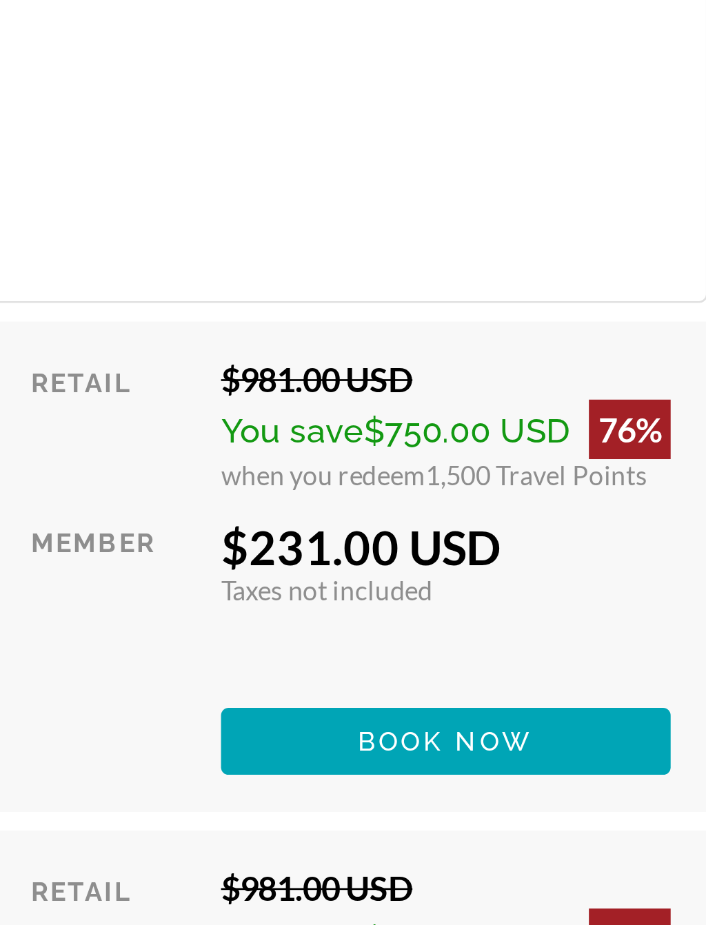
click at [427, 426] on div "Retail $981.00 USD You save $750.00 USD 76% when you redeem 1,500 Travel Points…" at bounding box center [545, 503] width 237 height 154
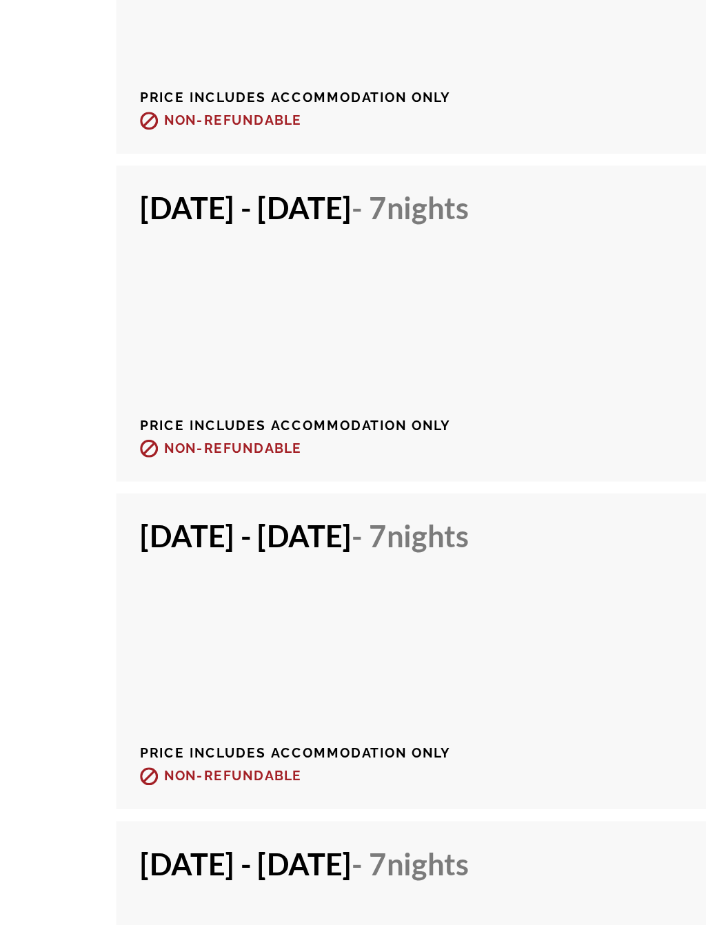
scroll to position [3169, 0]
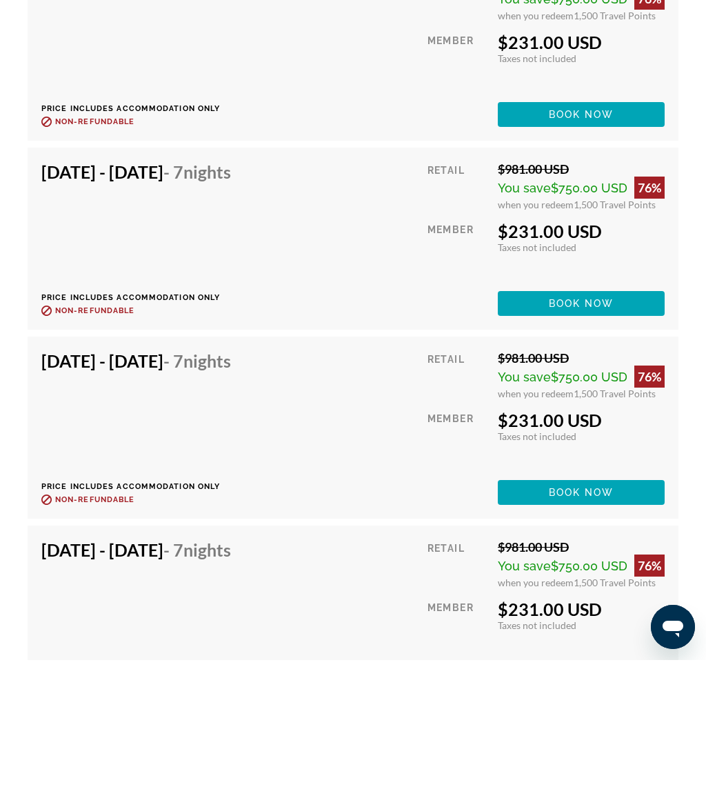
click at [601, 625] on span "Book now" at bounding box center [581, 630] width 65 height 11
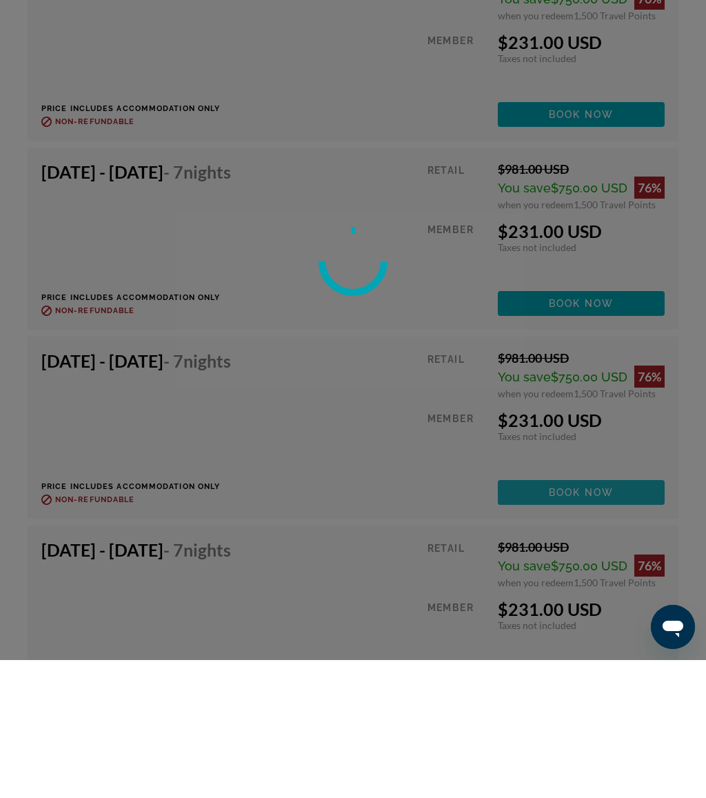
scroll to position [3487, 0]
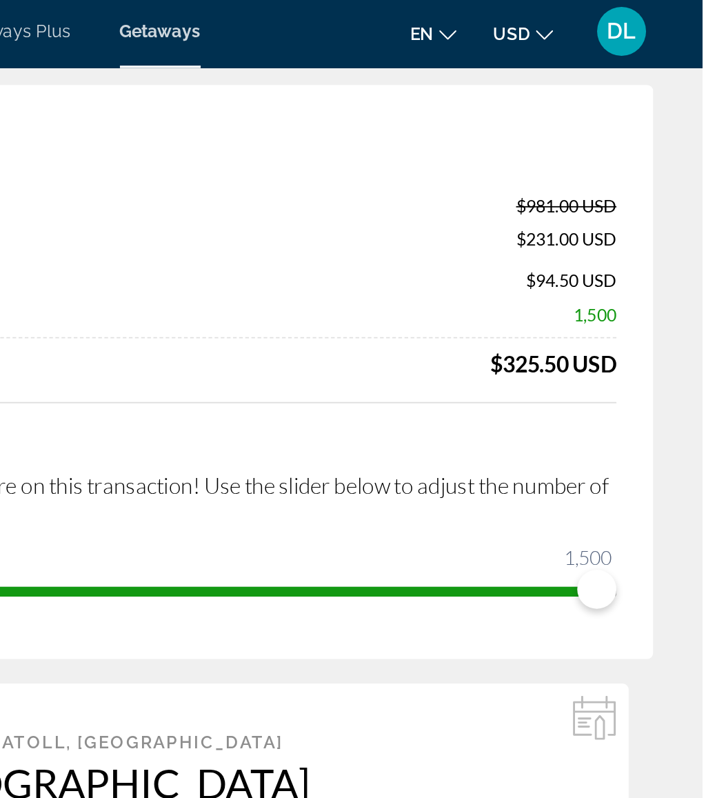
scroll to position [50, 0]
